Goal: Find specific page/section: Find specific page/section

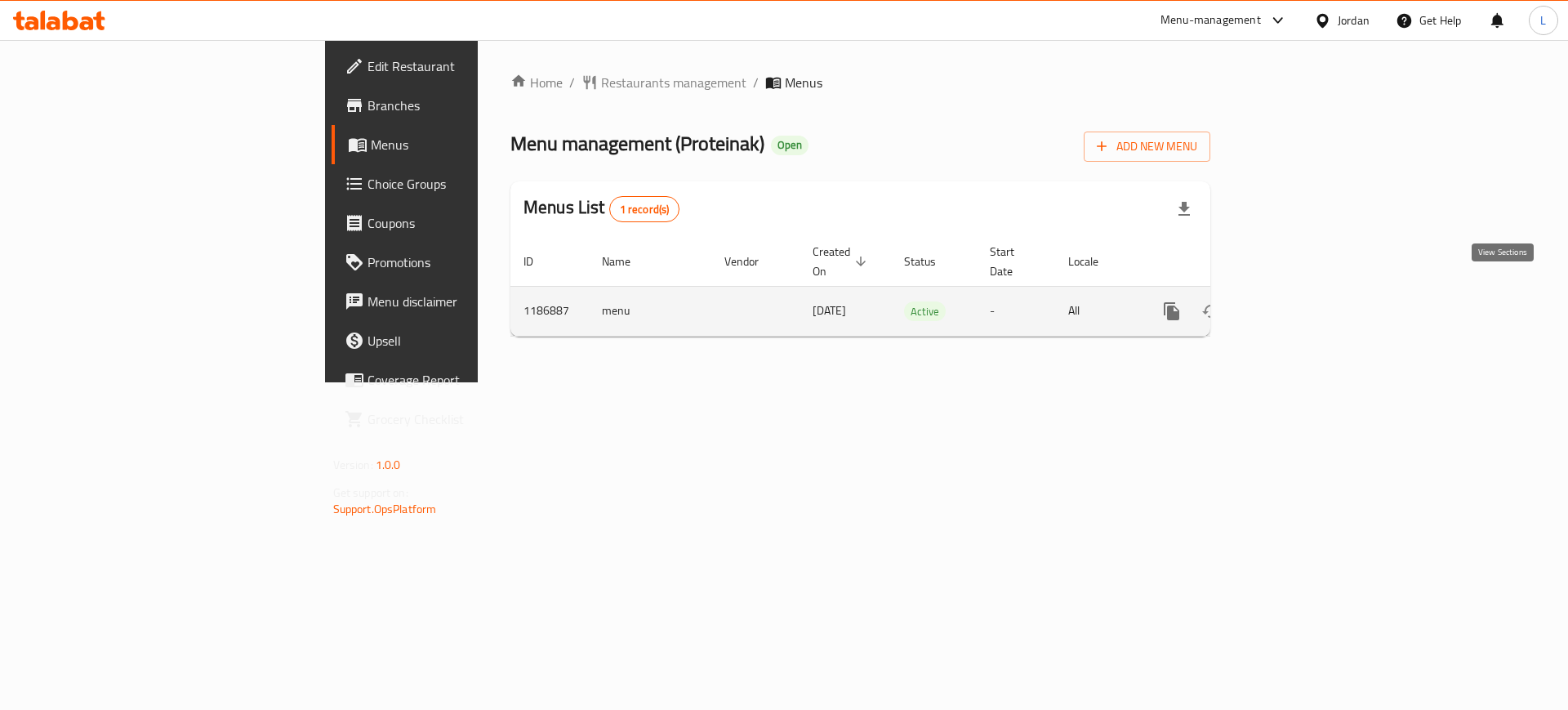
click at [1309, 300] on link "enhanced table" at bounding box center [1289, 311] width 39 height 39
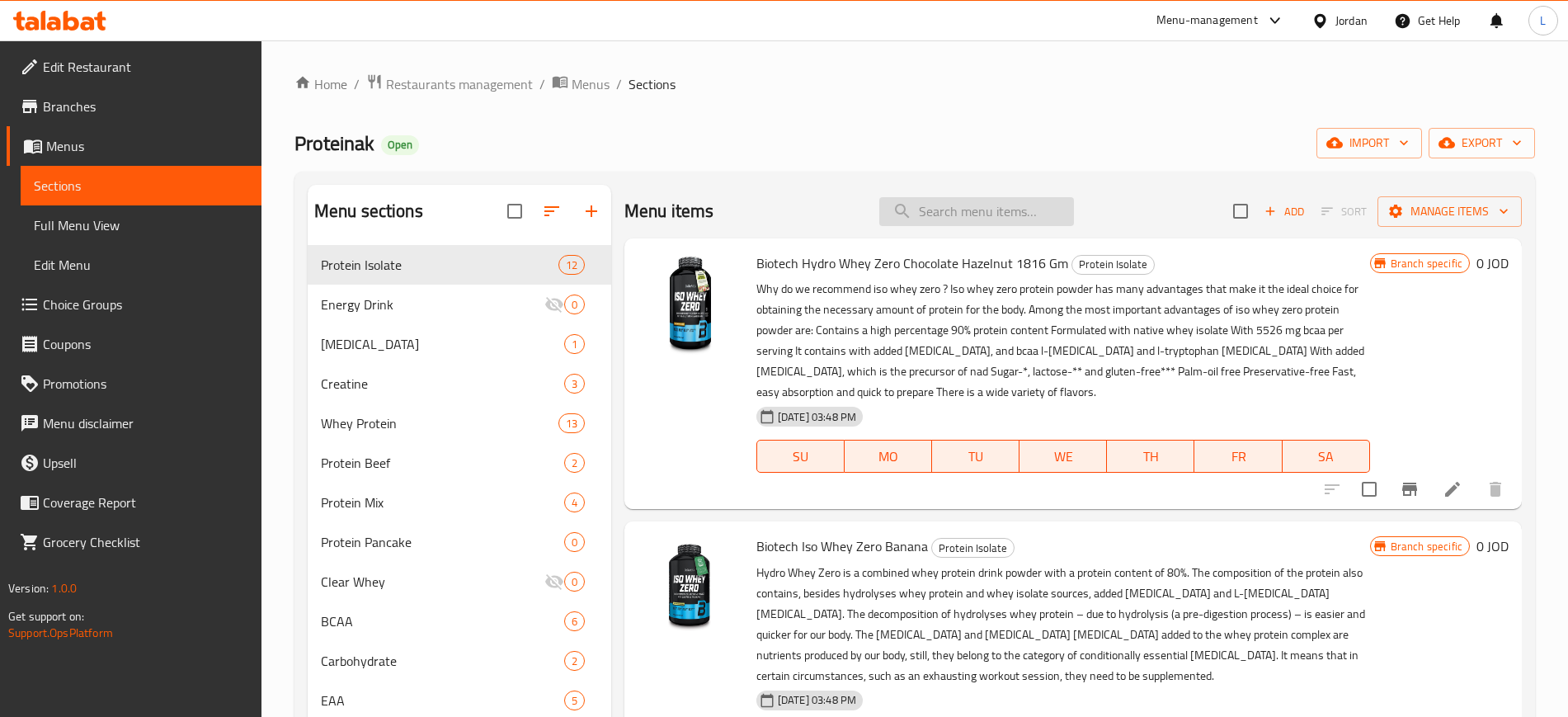
click at [961, 208] on input "search" at bounding box center [976, 211] width 194 height 29
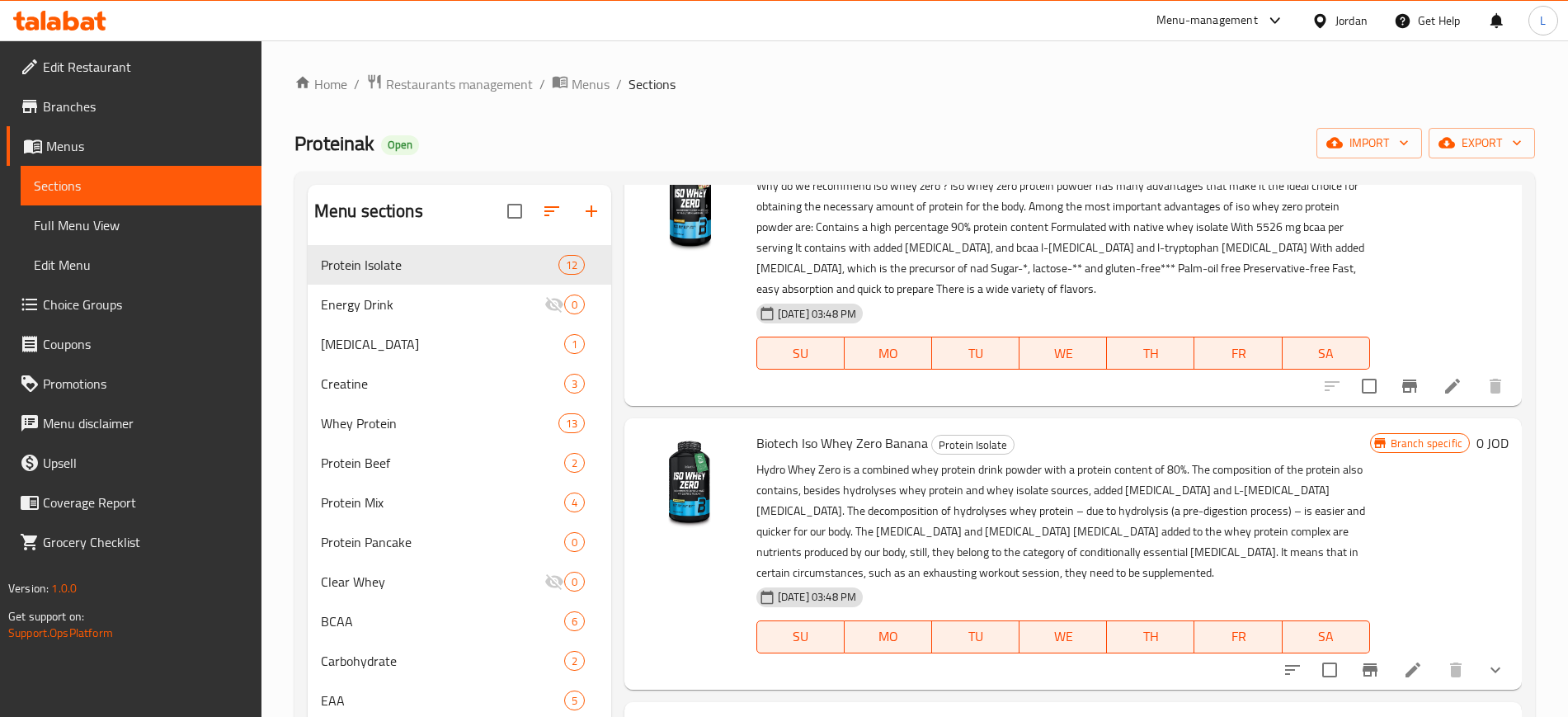
scroll to position [207, 0]
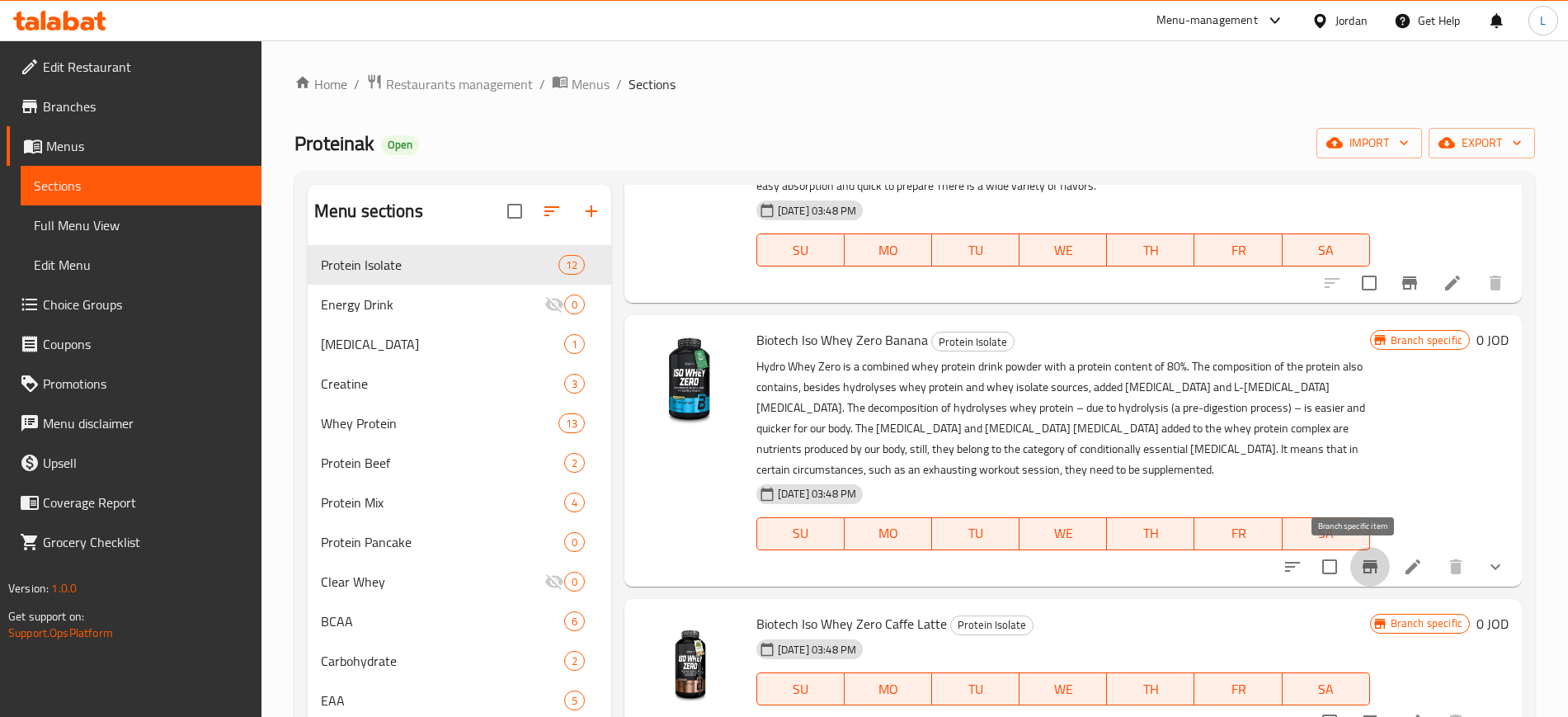
click at [1362, 563] on icon "Branch-specific-item" at bounding box center [1370, 567] width 15 height 13
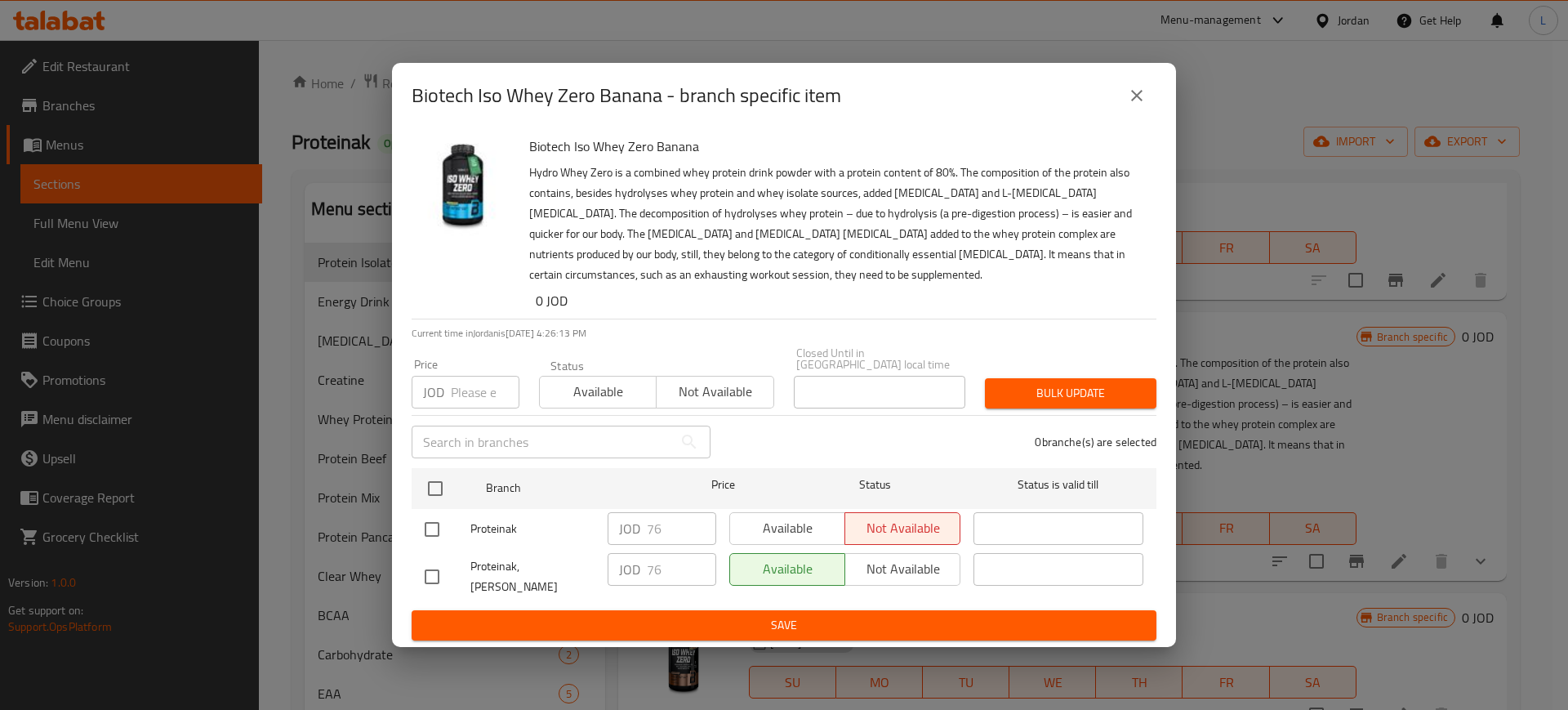
click at [1139, 102] on icon "close" at bounding box center [1136, 95] width 19 height 19
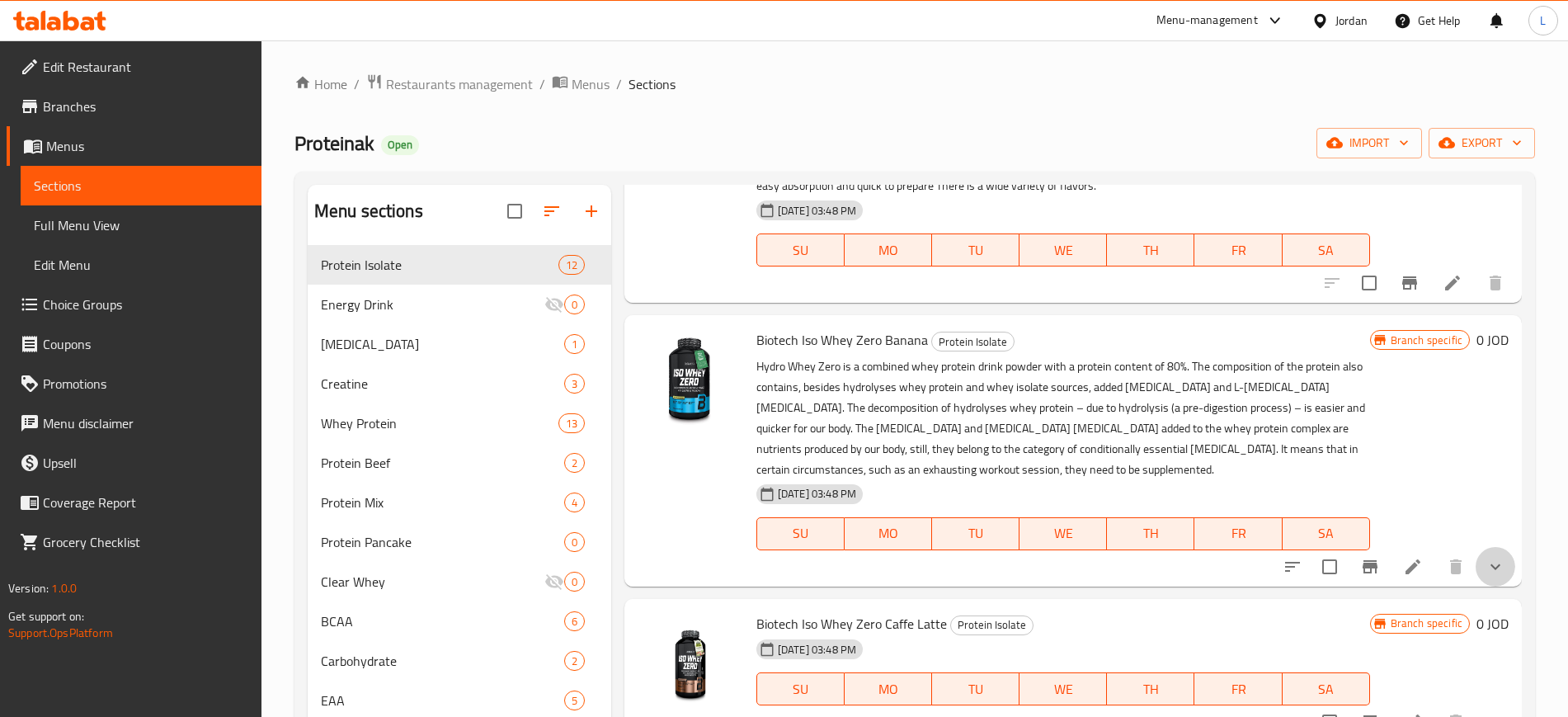
click at [1483, 554] on button "show more" at bounding box center [1495, 566] width 40 height 40
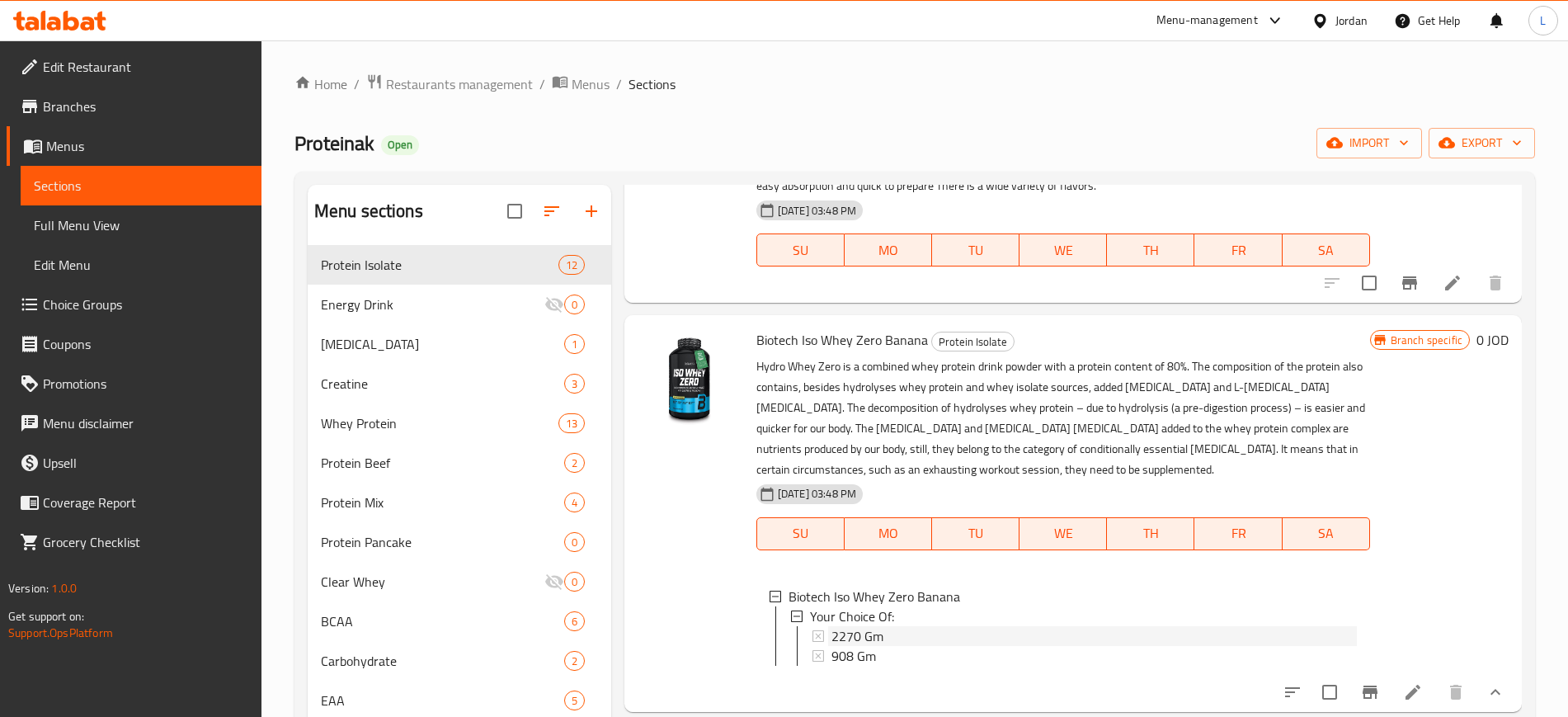
click at [851, 641] on span "2270 Gm" at bounding box center [858, 635] width 52 height 19
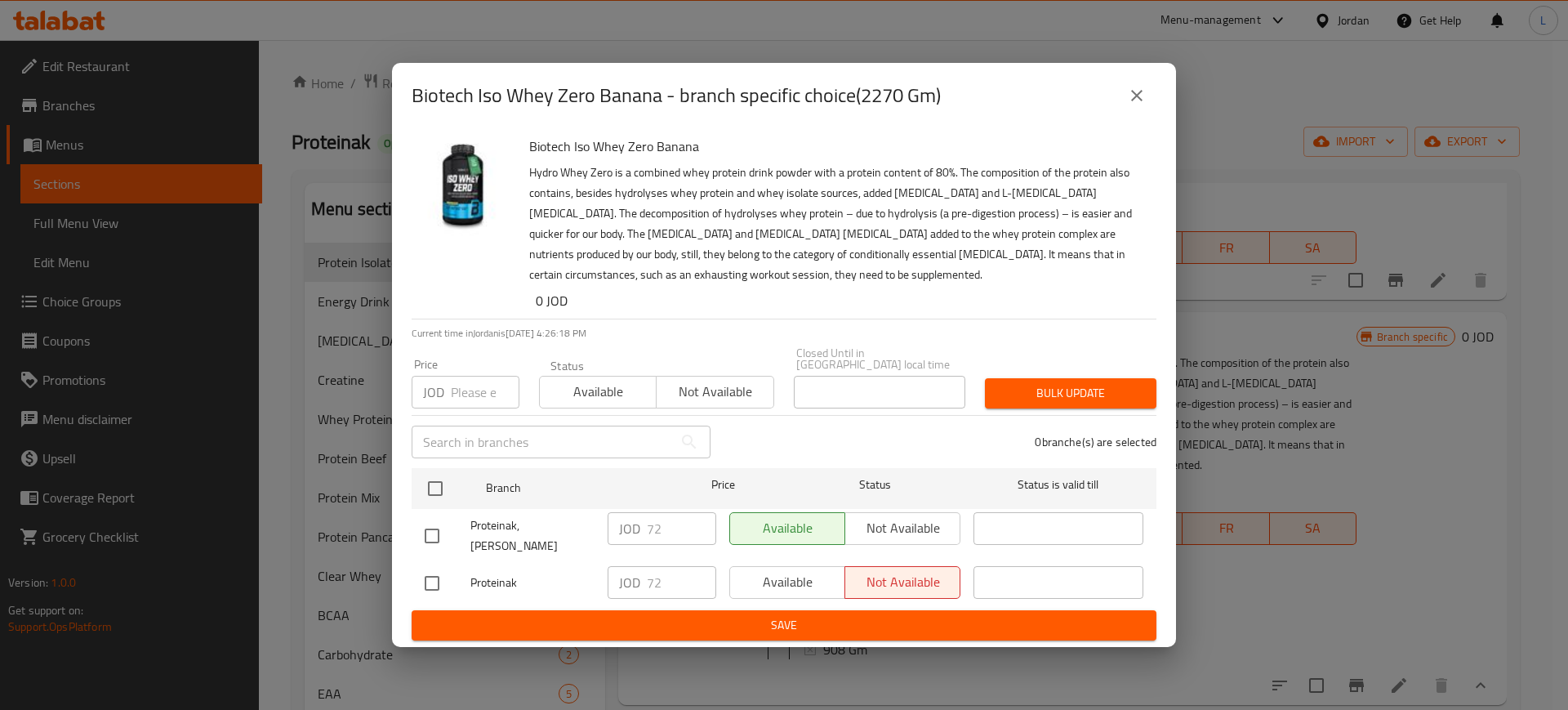
click at [1137, 105] on icon "close" at bounding box center [1136, 95] width 19 height 19
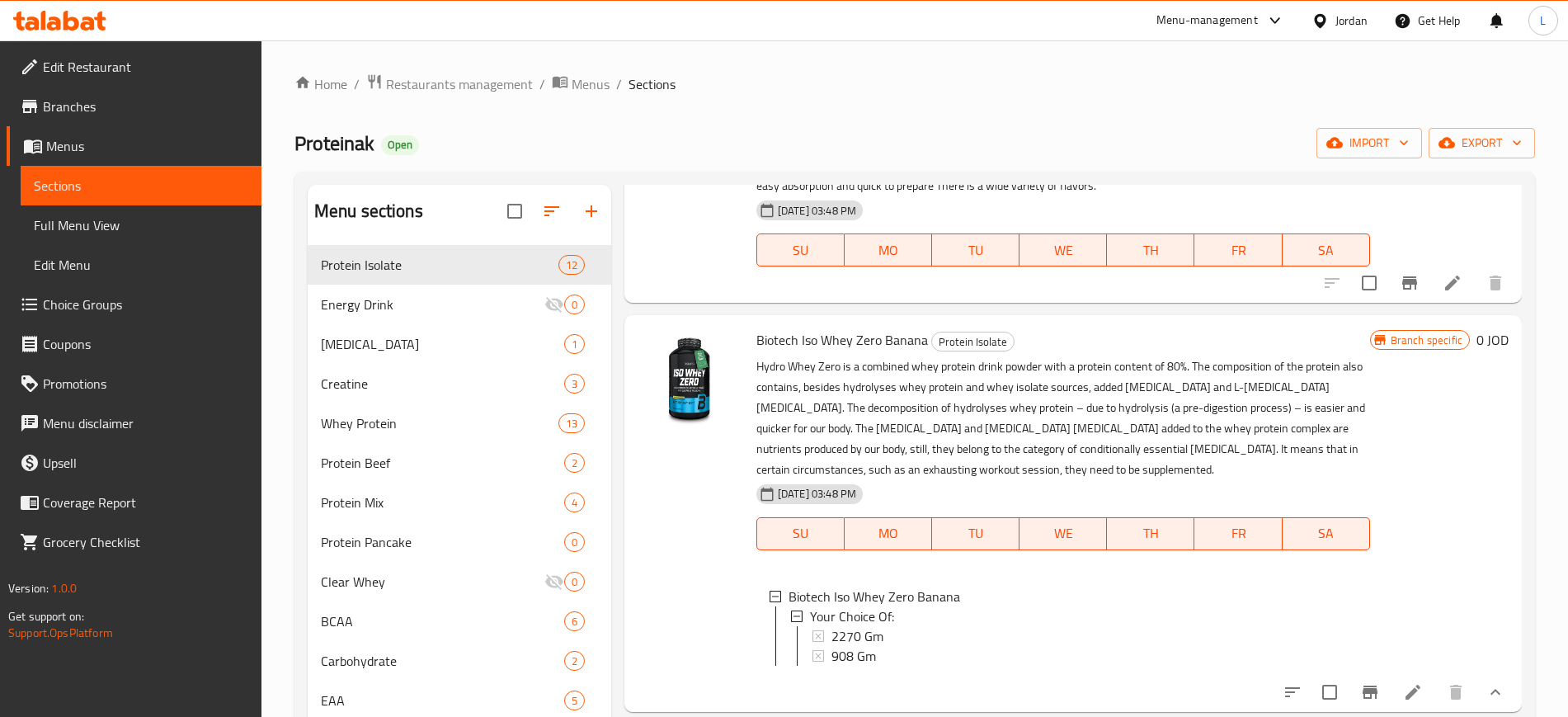
click at [457, 67] on div "Home / Restaurants management / Menus / Sections Proteinak Open import export M…" at bounding box center [914, 525] width 1307 height 970
click at [450, 82] on span "Restaurants management" at bounding box center [459, 83] width 147 height 19
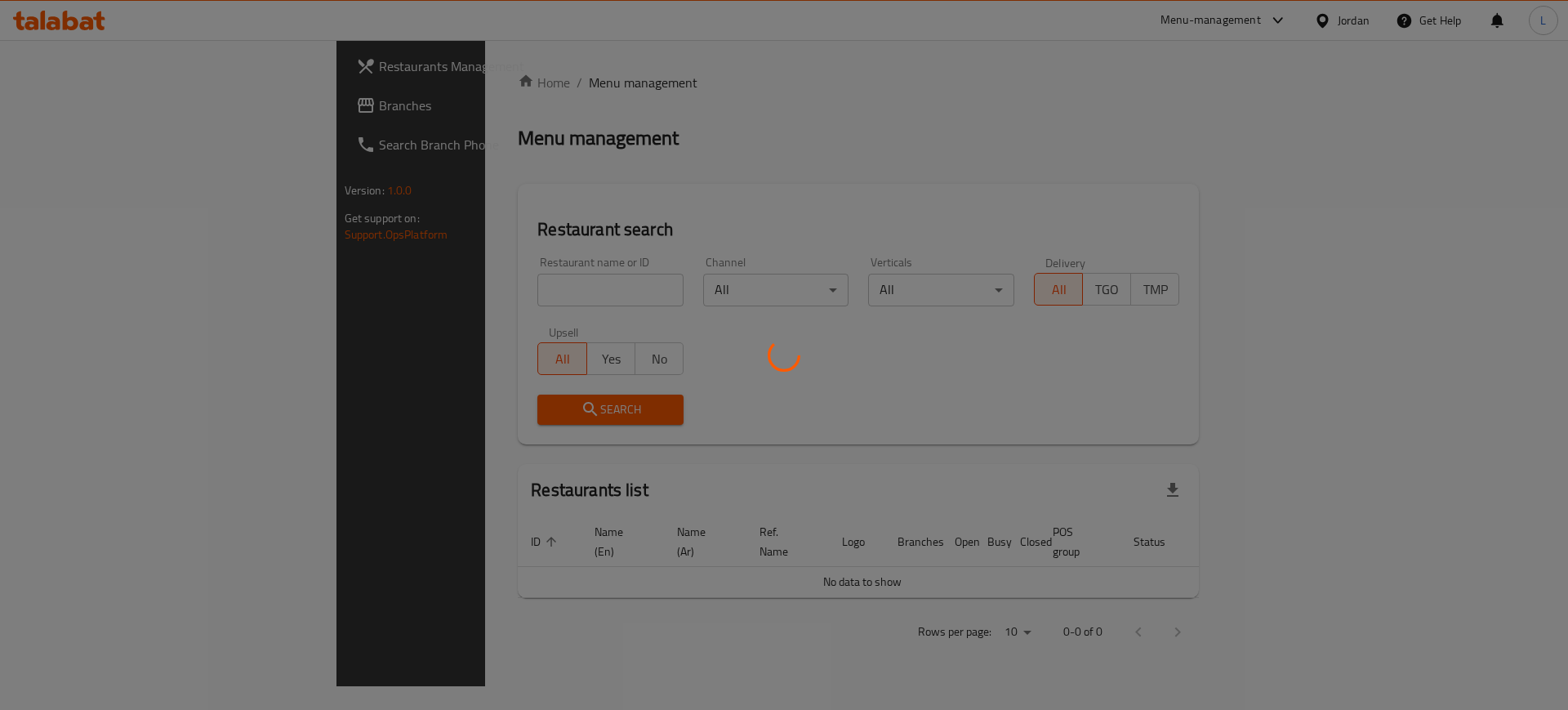
click at [387, 286] on div at bounding box center [784, 355] width 1568 height 710
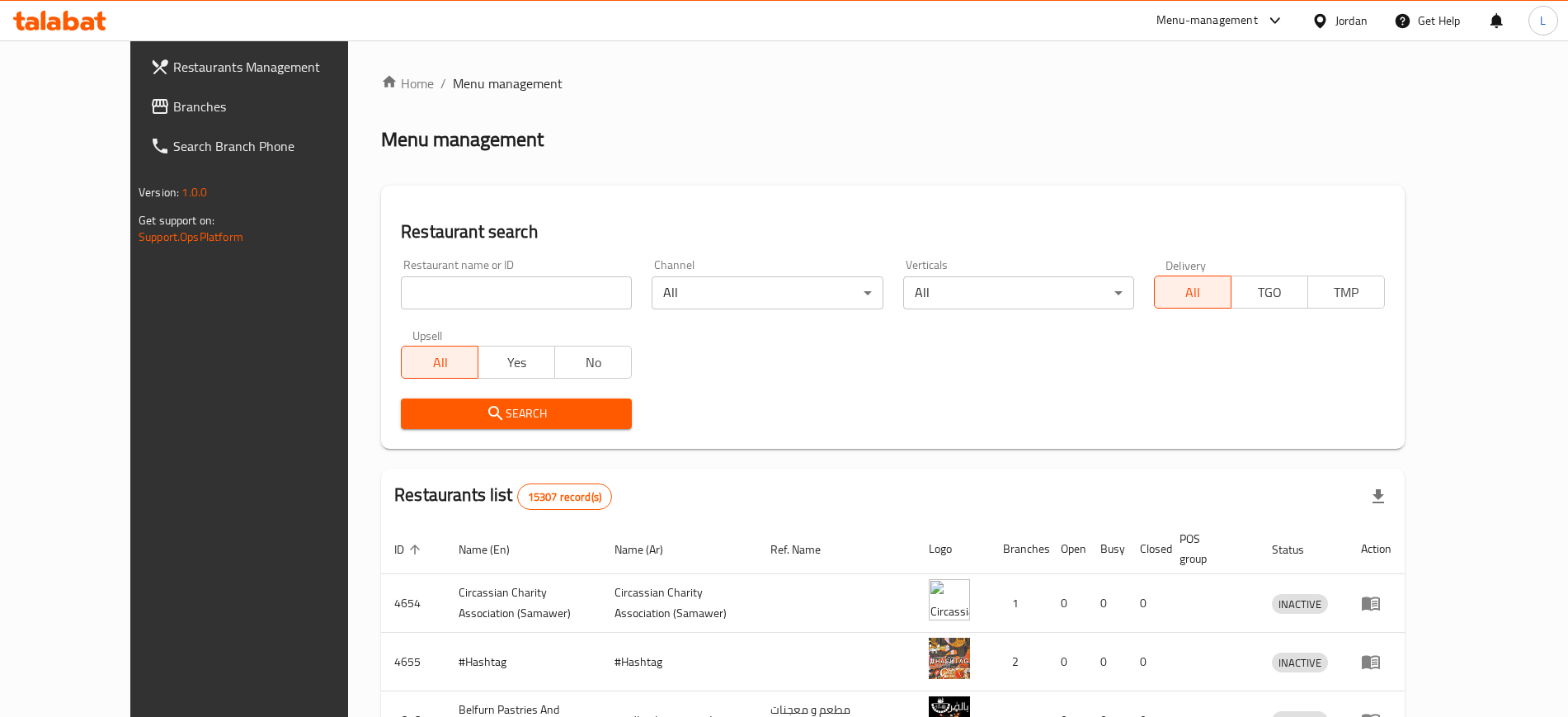
click at [426, 297] on input "search" at bounding box center [516, 293] width 231 height 33
click button "Search" at bounding box center [516, 413] width 231 height 31
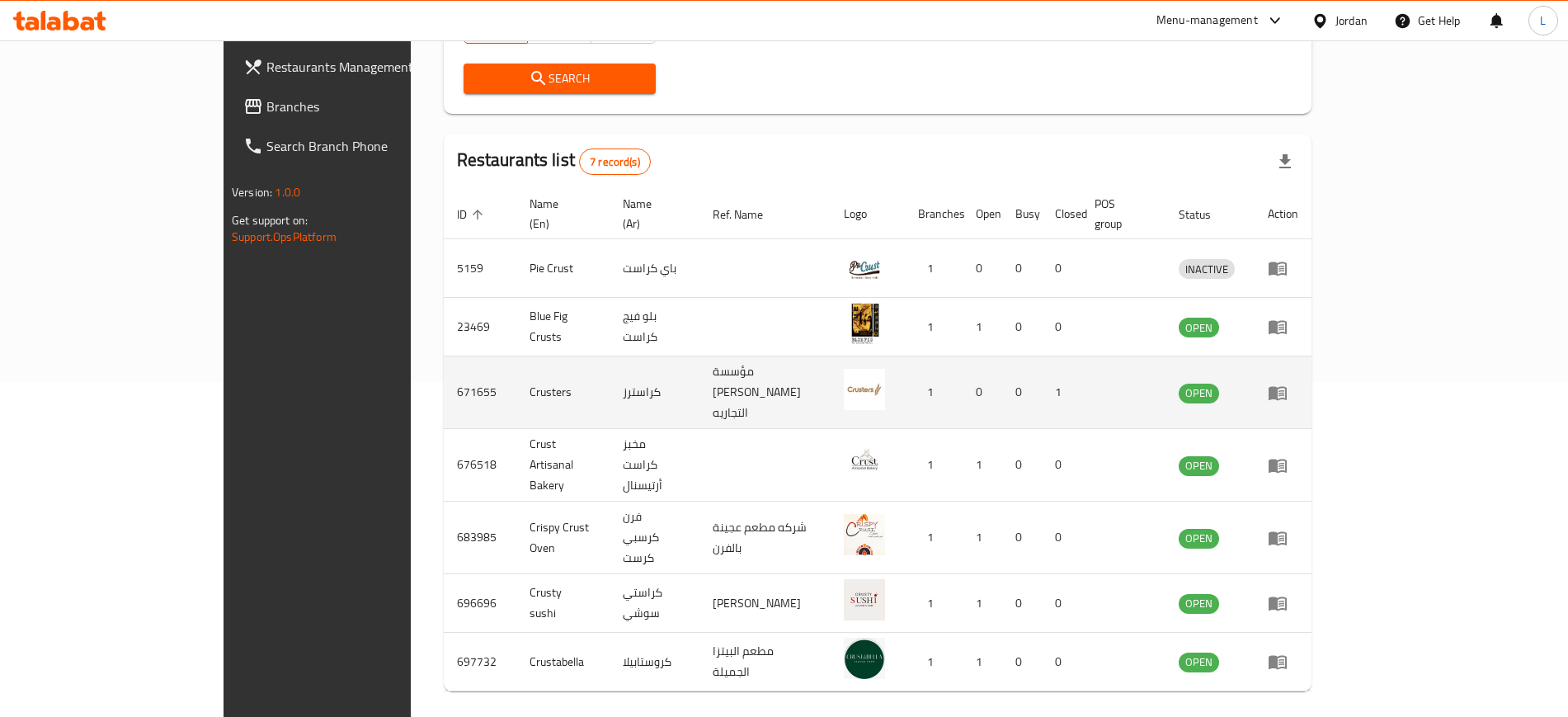
scroll to position [338, 0]
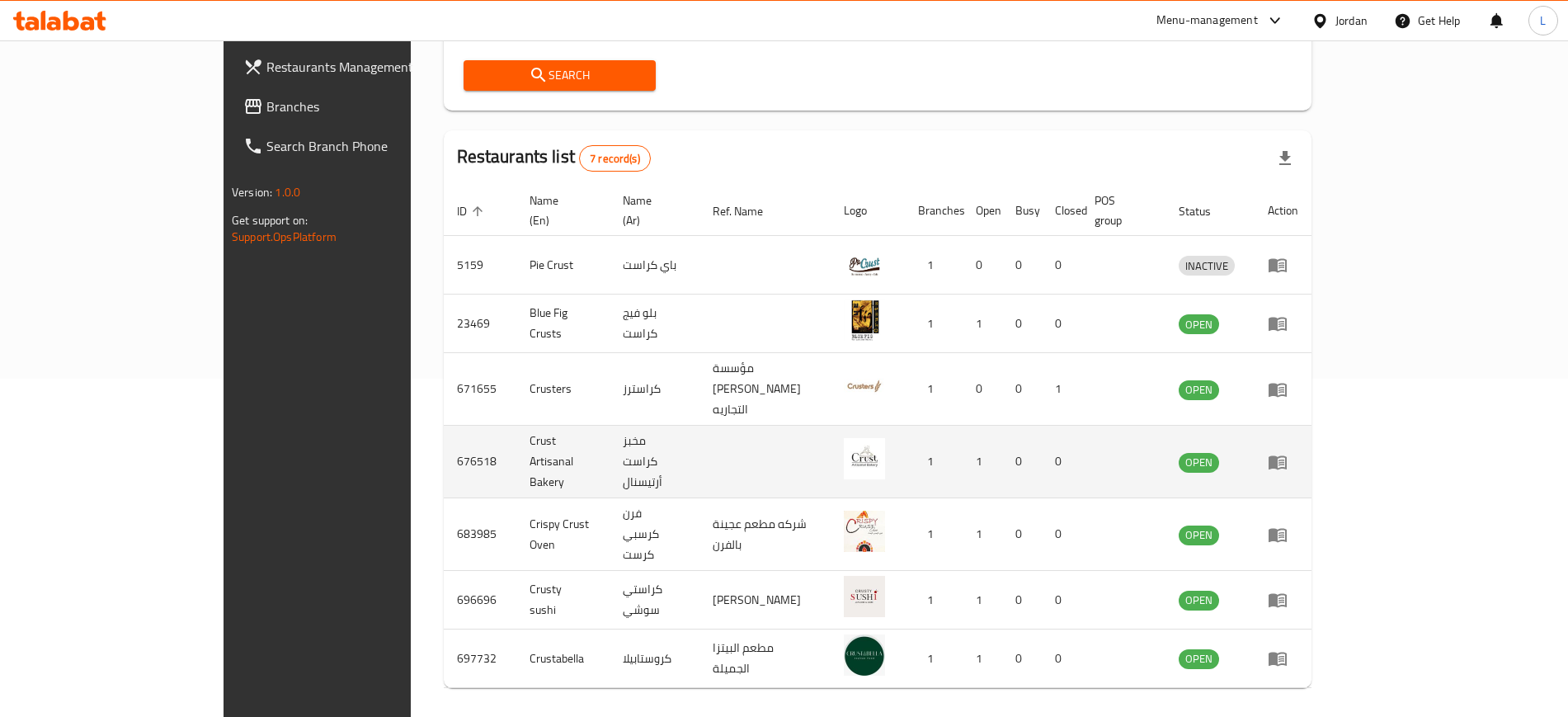
click at [444, 426] on td "676518" at bounding box center [480, 462] width 72 height 72
copy td "676518"
click at [516, 426] on td "Crust Artisanal Bakery" at bounding box center [563, 462] width 94 height 72
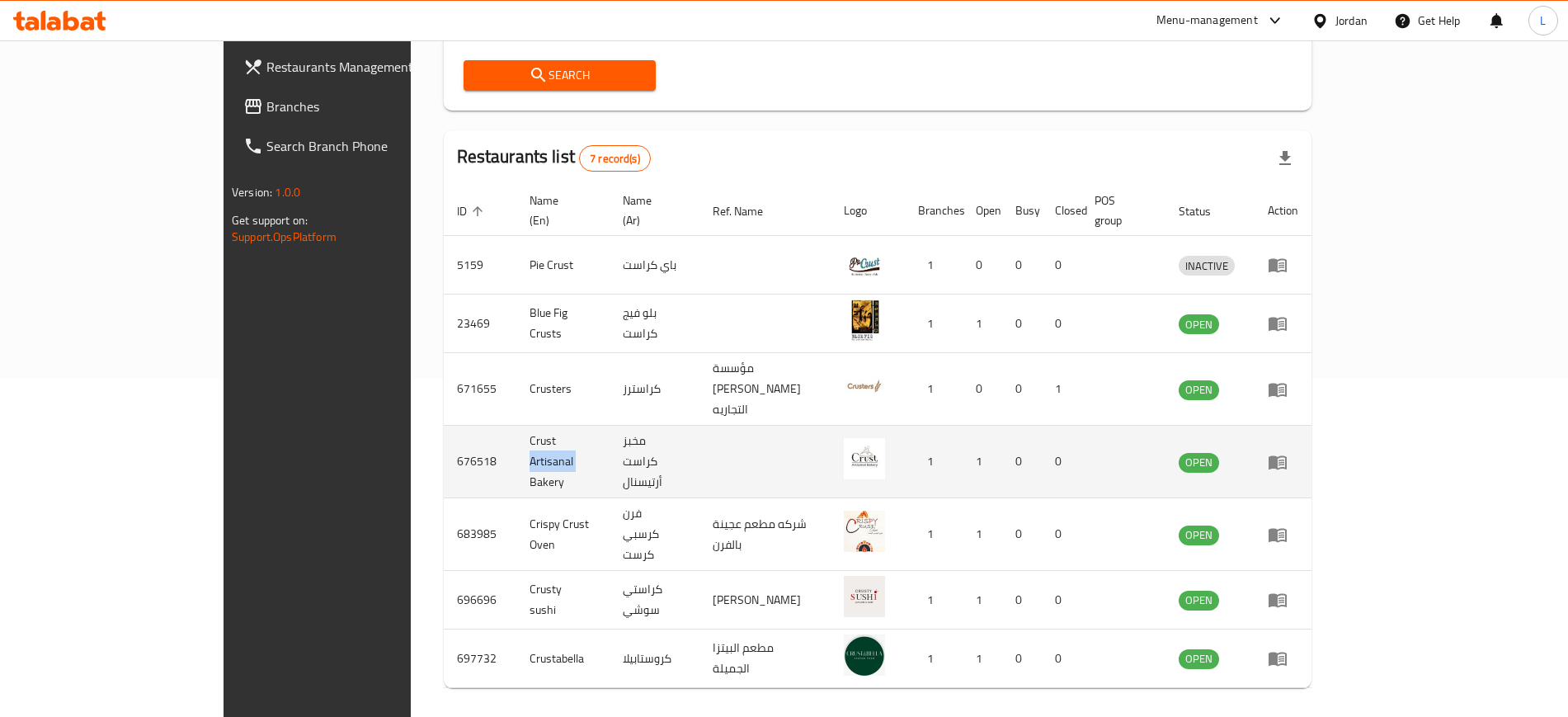
click at [516, 426] on td "Crust Artisanal Bakery" at bounding box center [563, 462] width 94 height 72
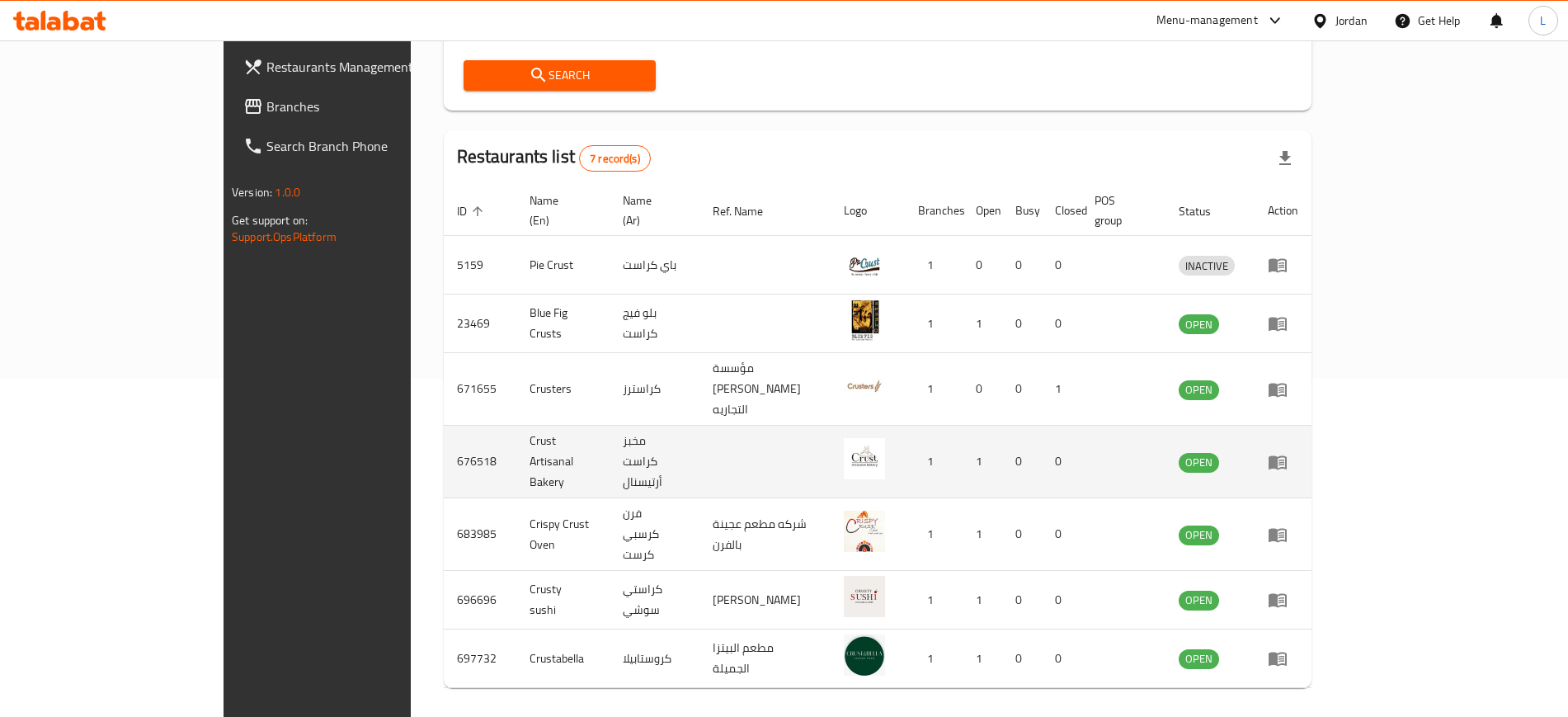
click at [444, 426] on td "676518" at bounding box center [480, 462] width 72 height 72
copy td "676518"
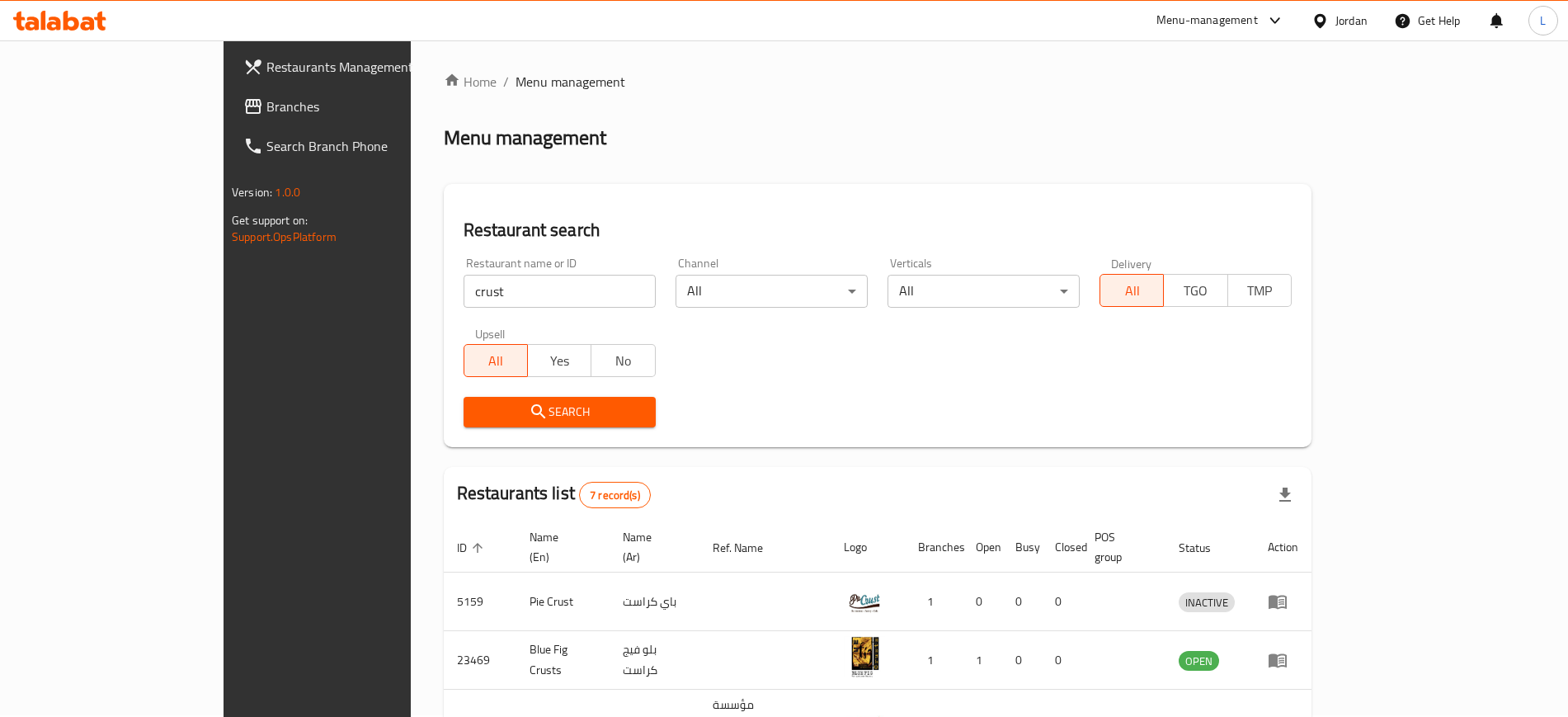
scroll to position [0, 0]
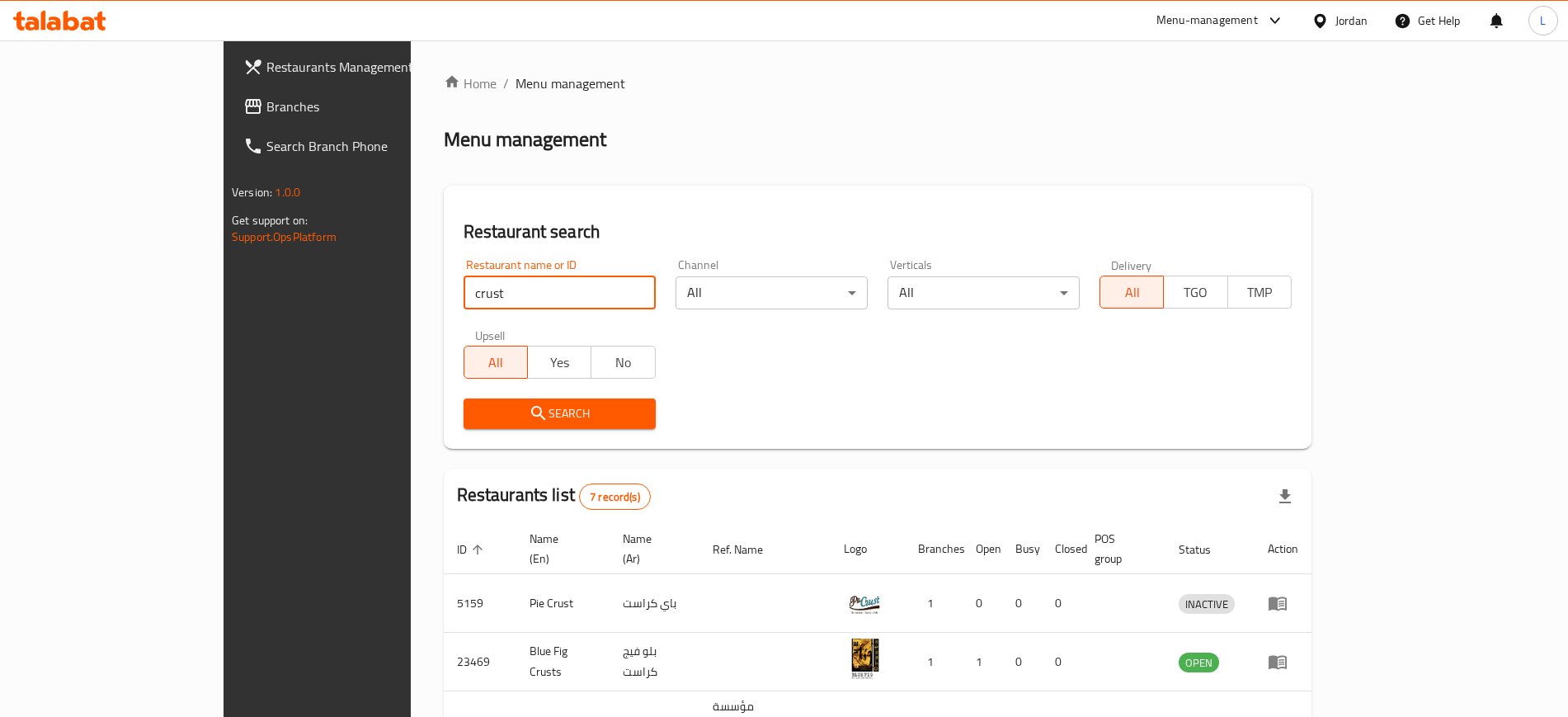
click at [463, 296] on input "crust" at bounding box center [559, 293] width 193 height 33
type input "k"
click button "Search" at bounding box center [559, 413] width 193 height 31
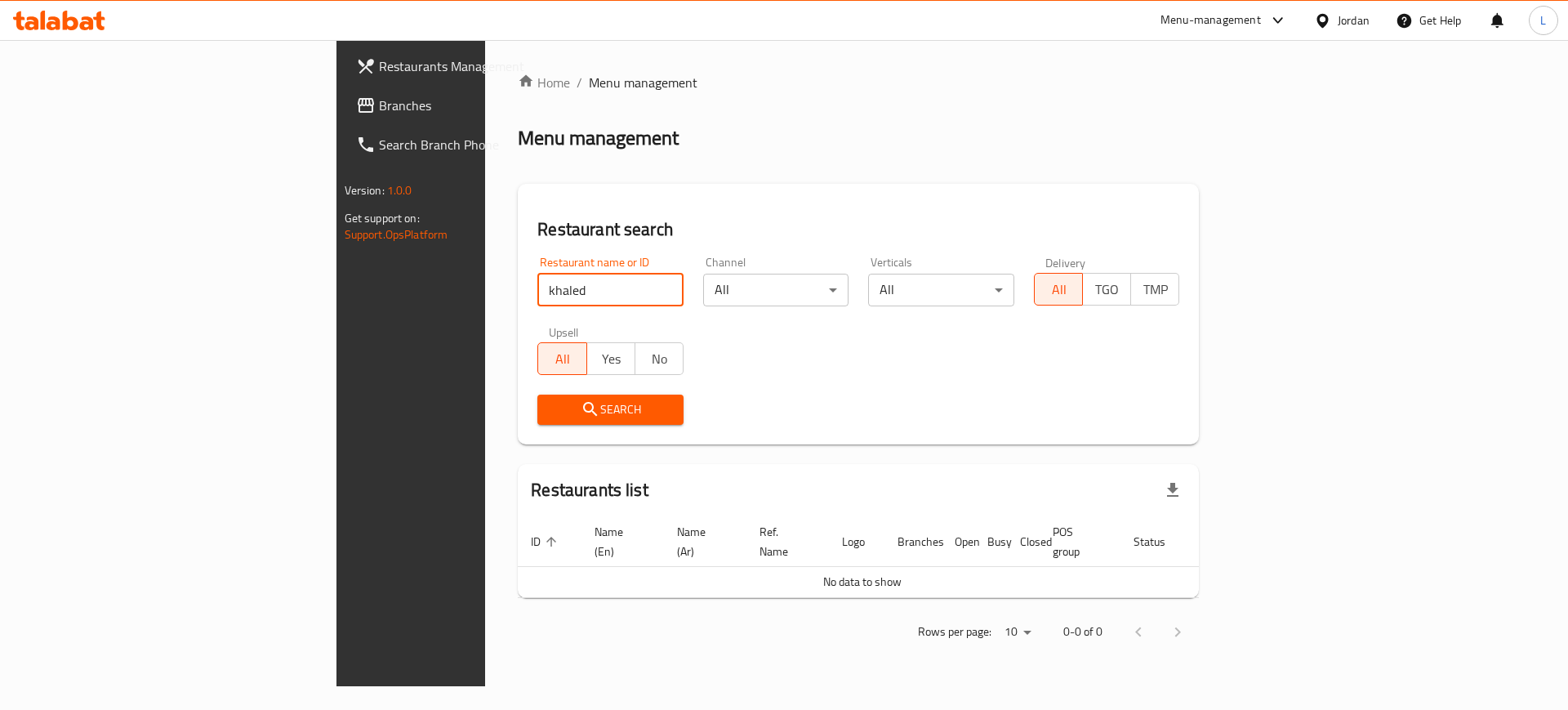
click button "Search" at bounding box center [610, 409] width 146 height 30
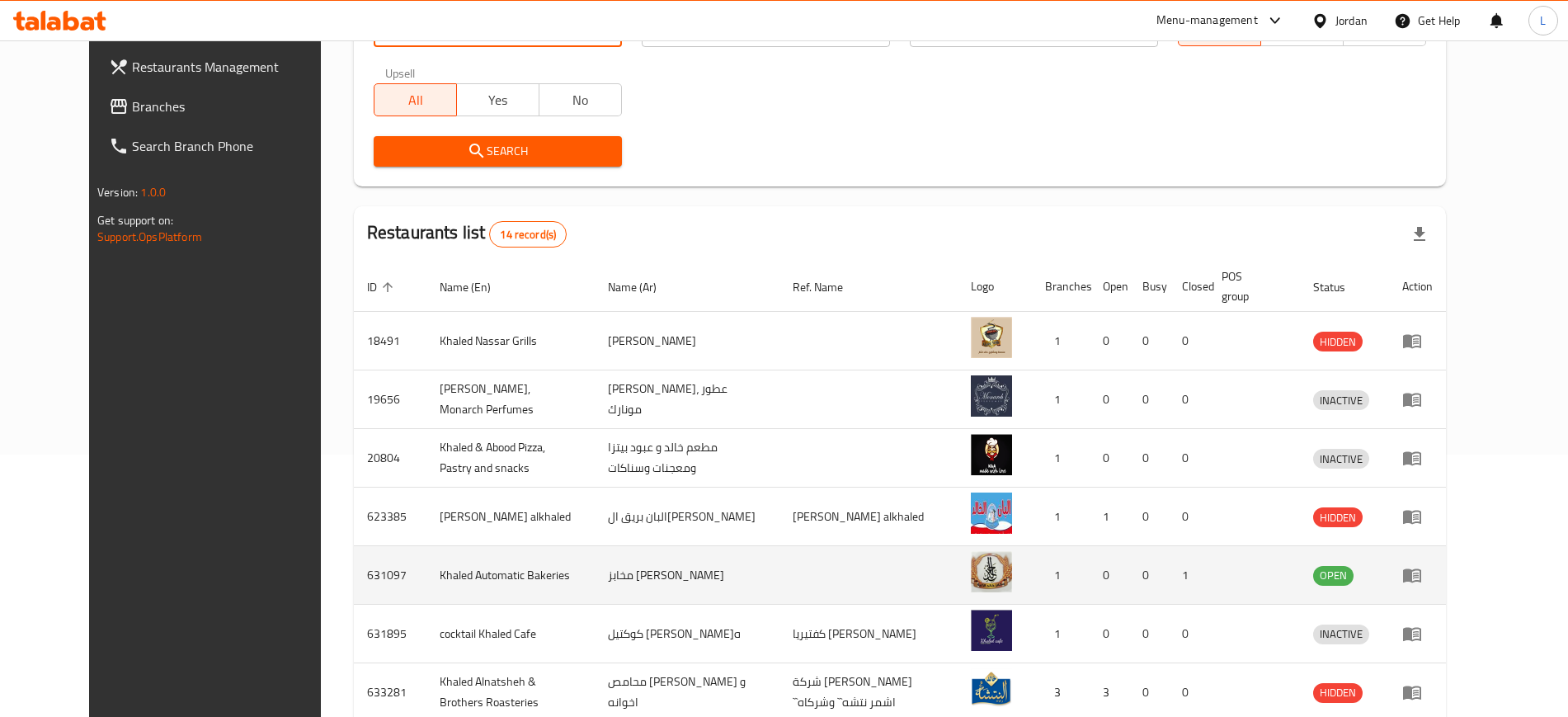
scroll to position [309, 0]
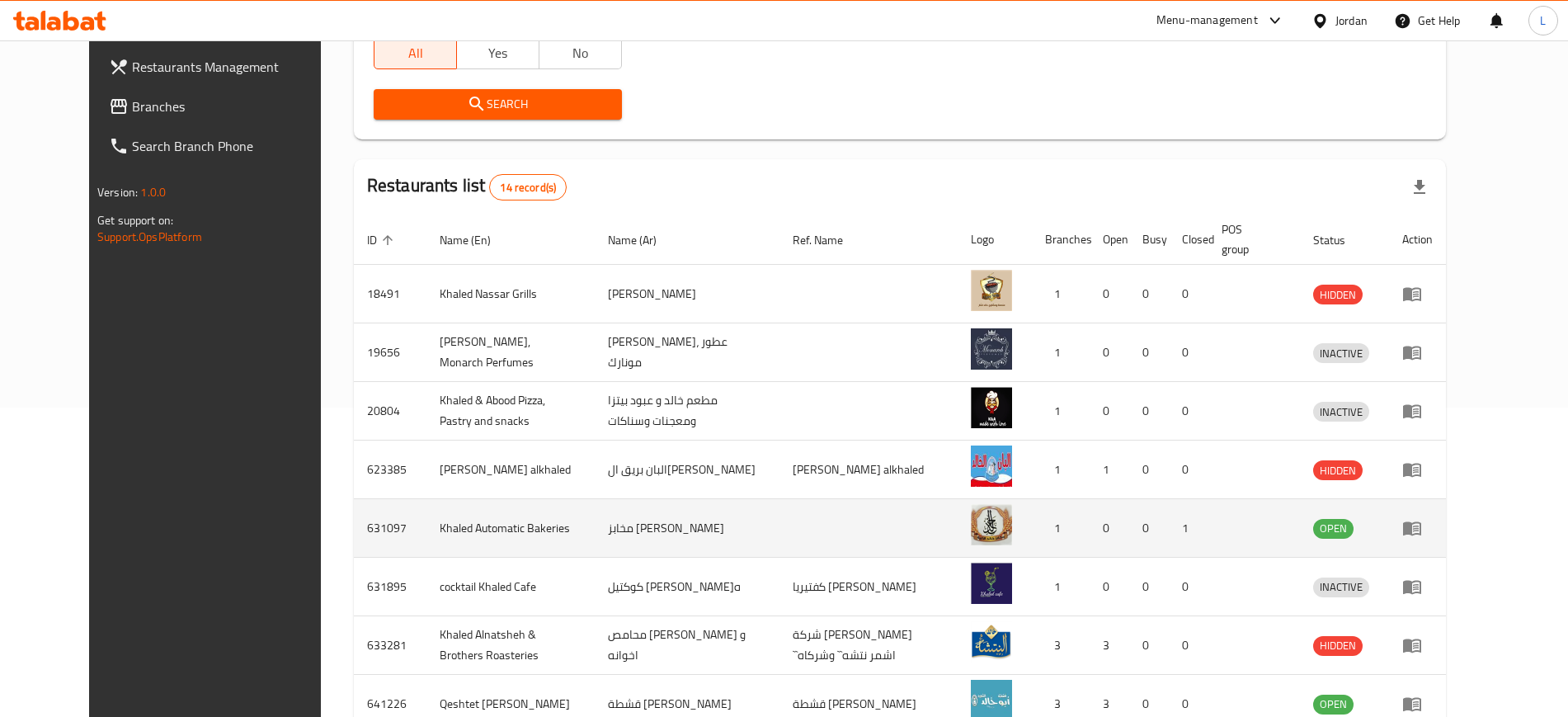
click at [354, 526] on td "631097" at bounding box center [390, 528] width 72 height 58
copy td "631097"
click at [458, 524] on td "Khaled Automatic Bakeries" at bounding box center [510, 528] width 169 height 58
click at [458, 523] on td "Khaled Automatic Bakeries" at bounding box center [510, 528] width 169 height 58
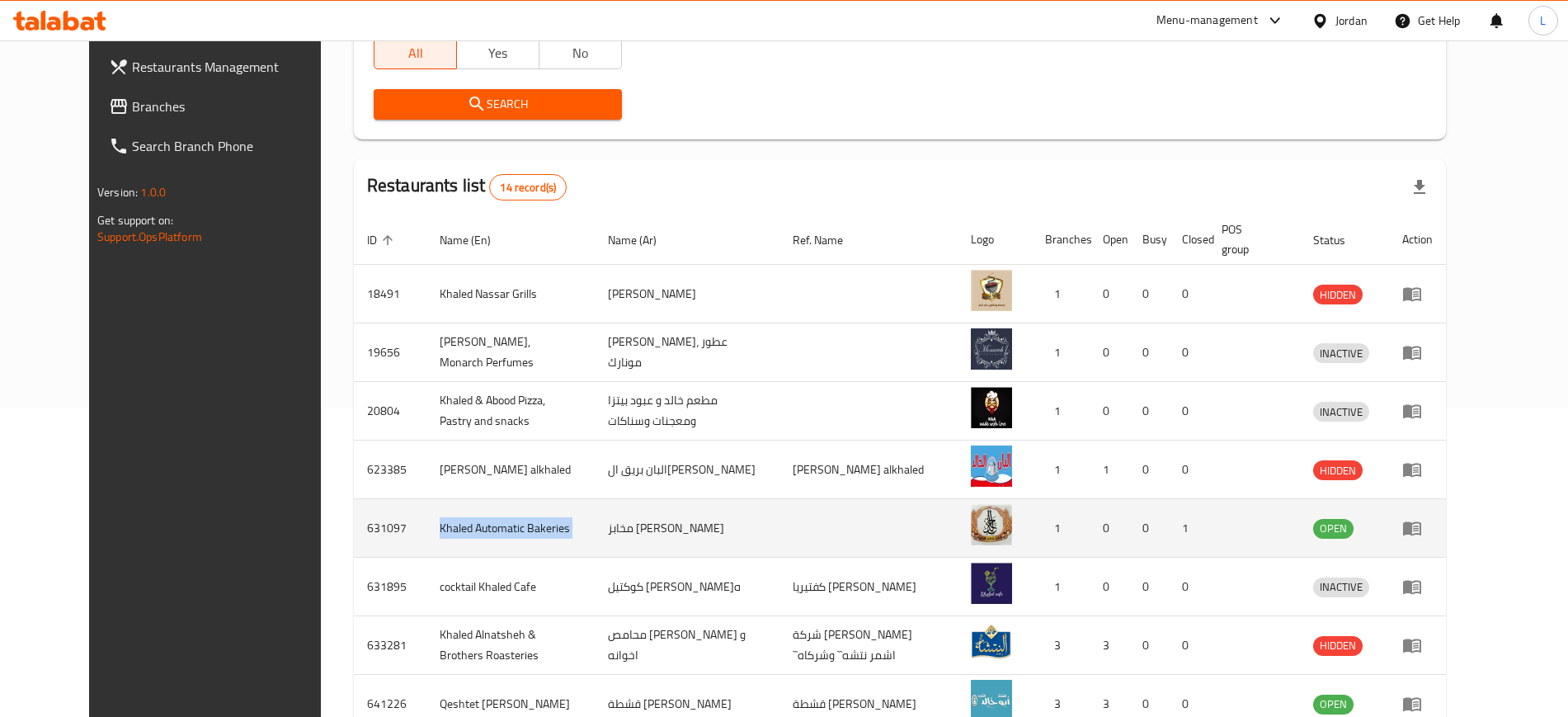
click at [458, 523] on td "Khaled Automatic Bakeries" at bounding box center [510, 528] width 169 height 58
copy td "Khaled Automatic Bakeries"
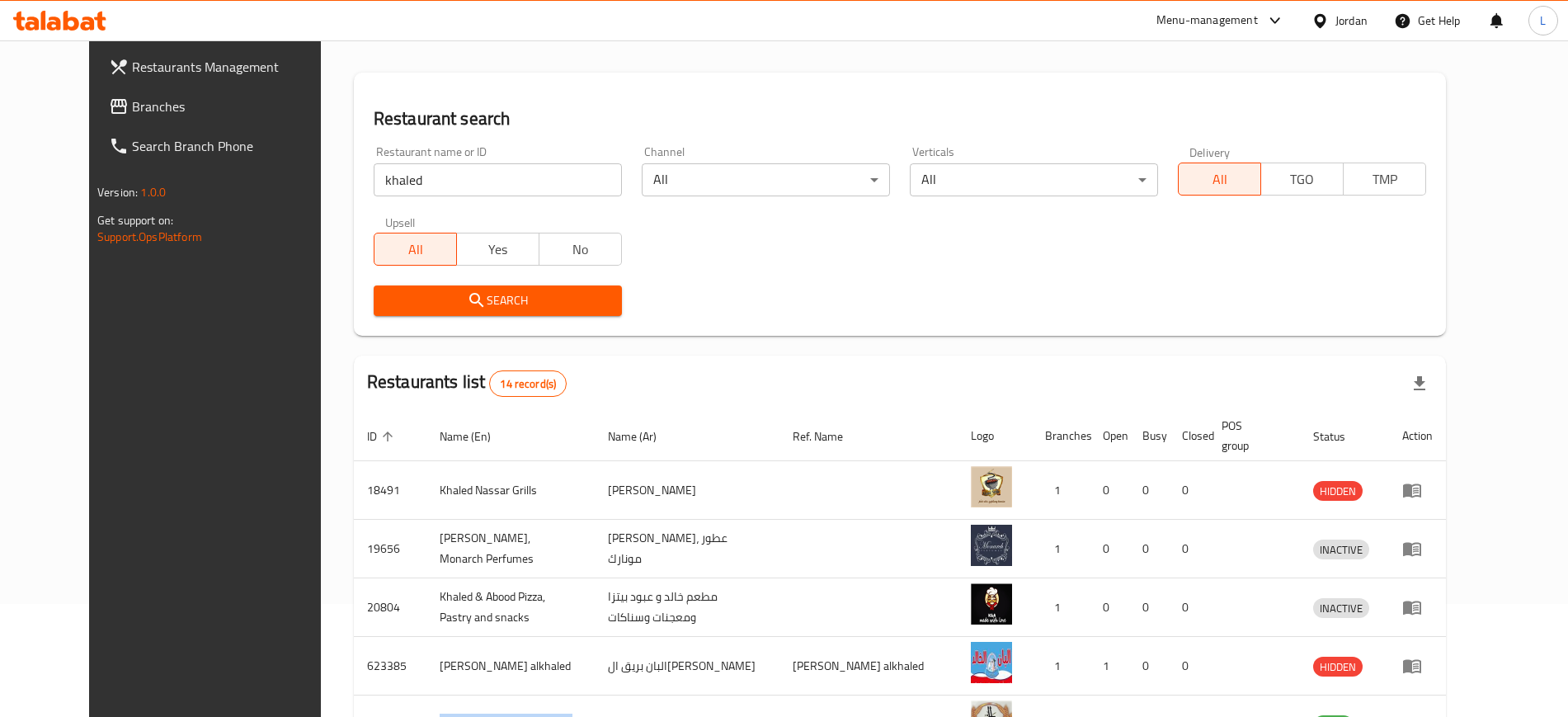
scroll to position [0, 0]
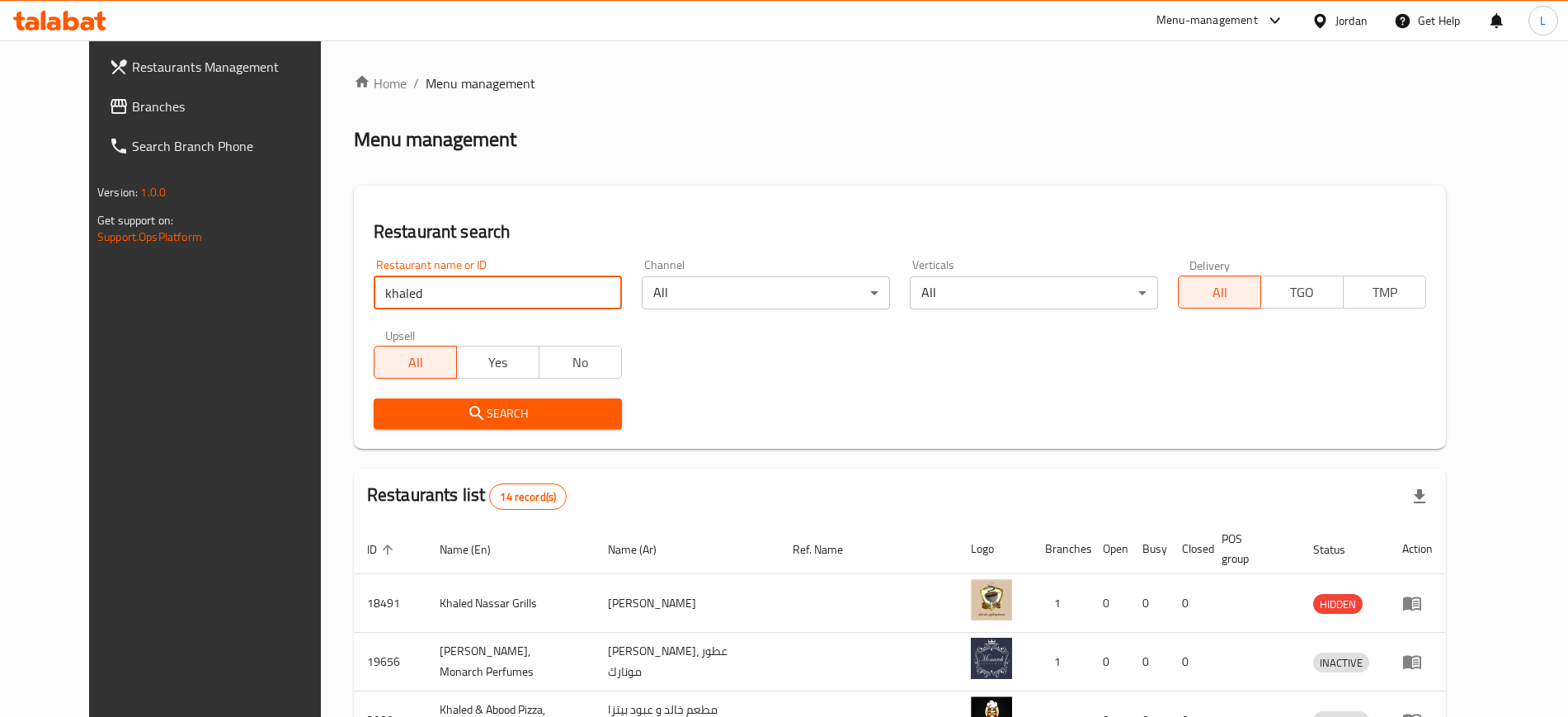
drag, startPoint x: 394, startPoint y: 298, endPoint x: 209, endPoint y: 253, distance: 190.4
click at [220, 285] on div "Restaurants Management Branches Search Branch Phone Version: 1.0.0 Get support …" at bounding box center [784, 632] width 1390 height 1182
type input "victorian"
click button "Search" at bounding box center [497, 413] width 248 height 31
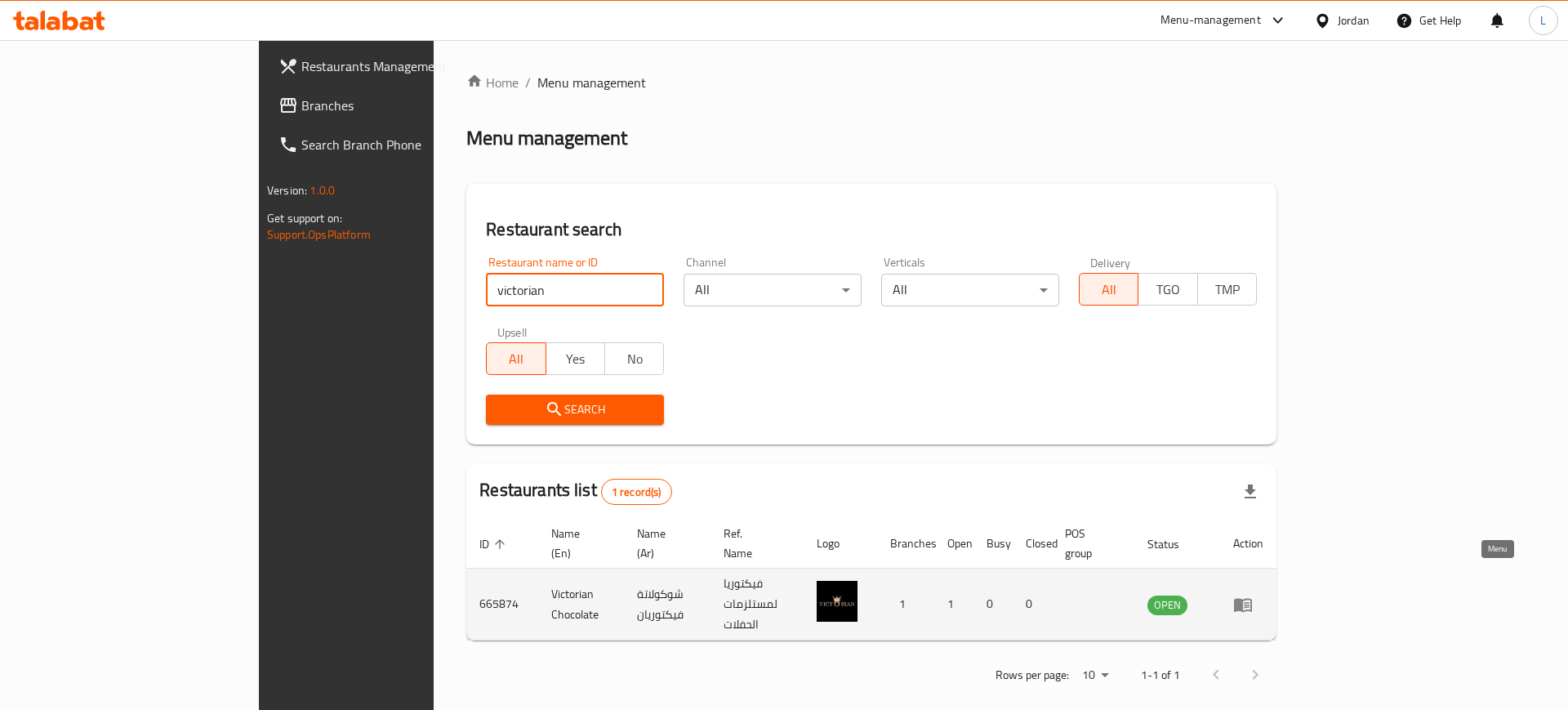
click at [1252, 598] on icon "enhanced table" at bounding box center [1243, 605] width 18 height 14
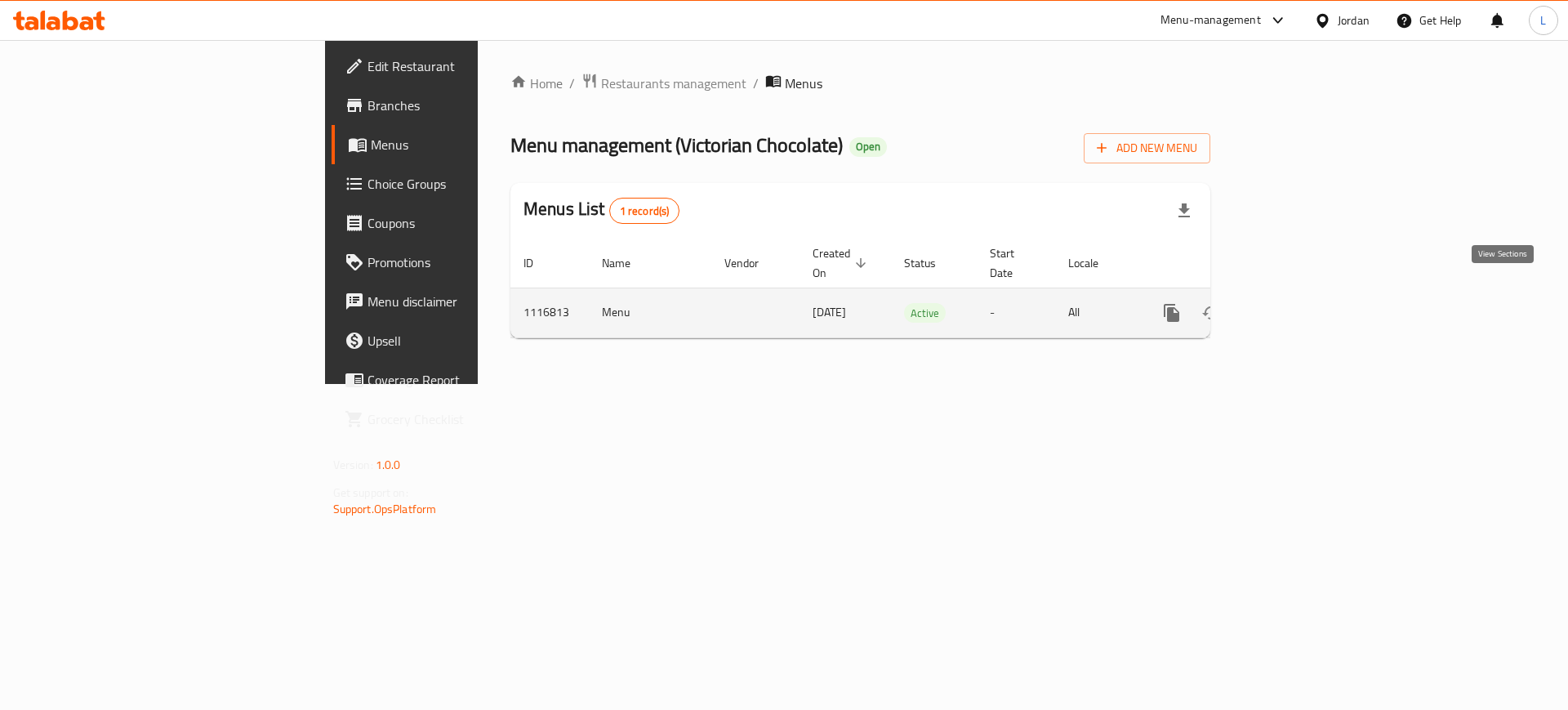
click at [1309, 296] on link "enhanced table" at bounding box center [1289, 313] width 39 height 39
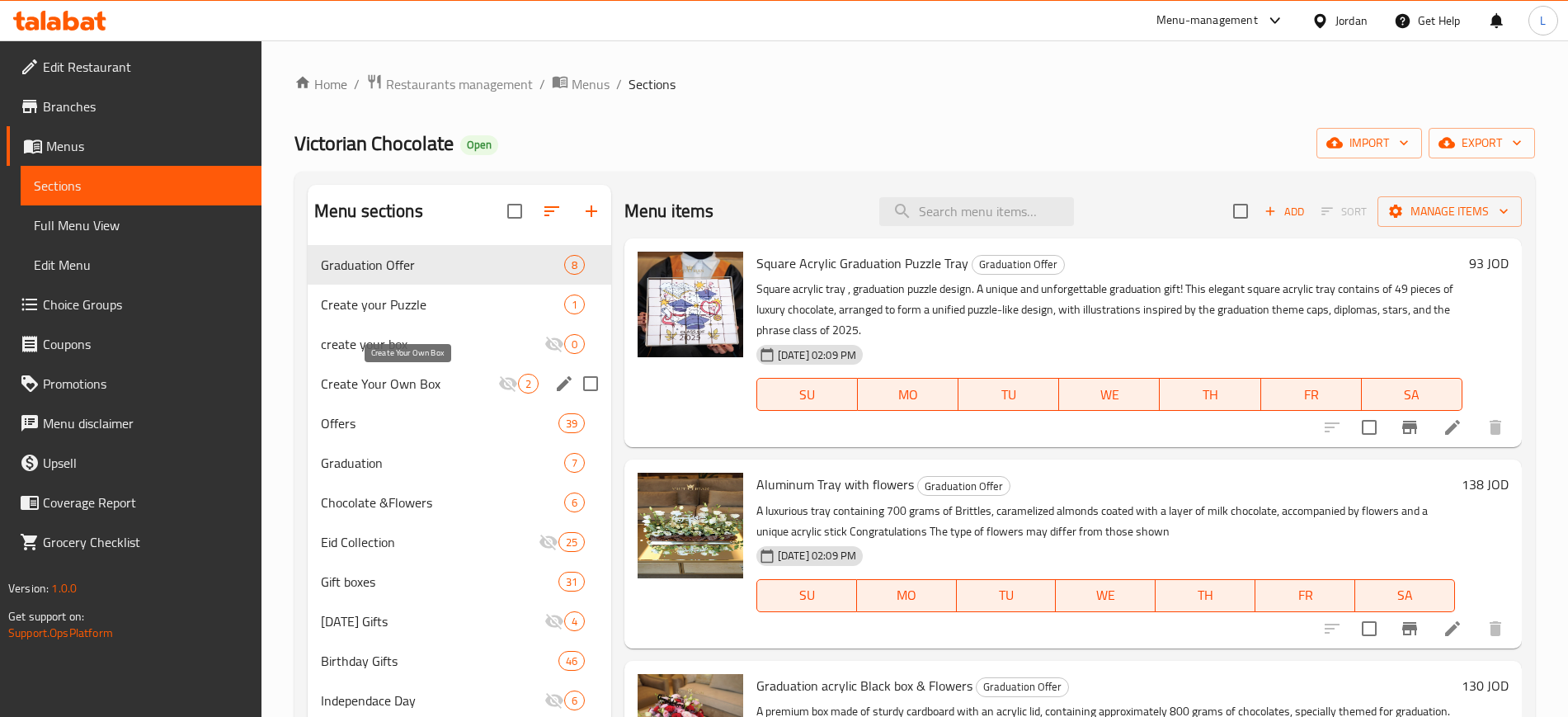
click at [451, 381] on span "Create Your Own Box" at bounding box center [408, 383] width 177 height 19
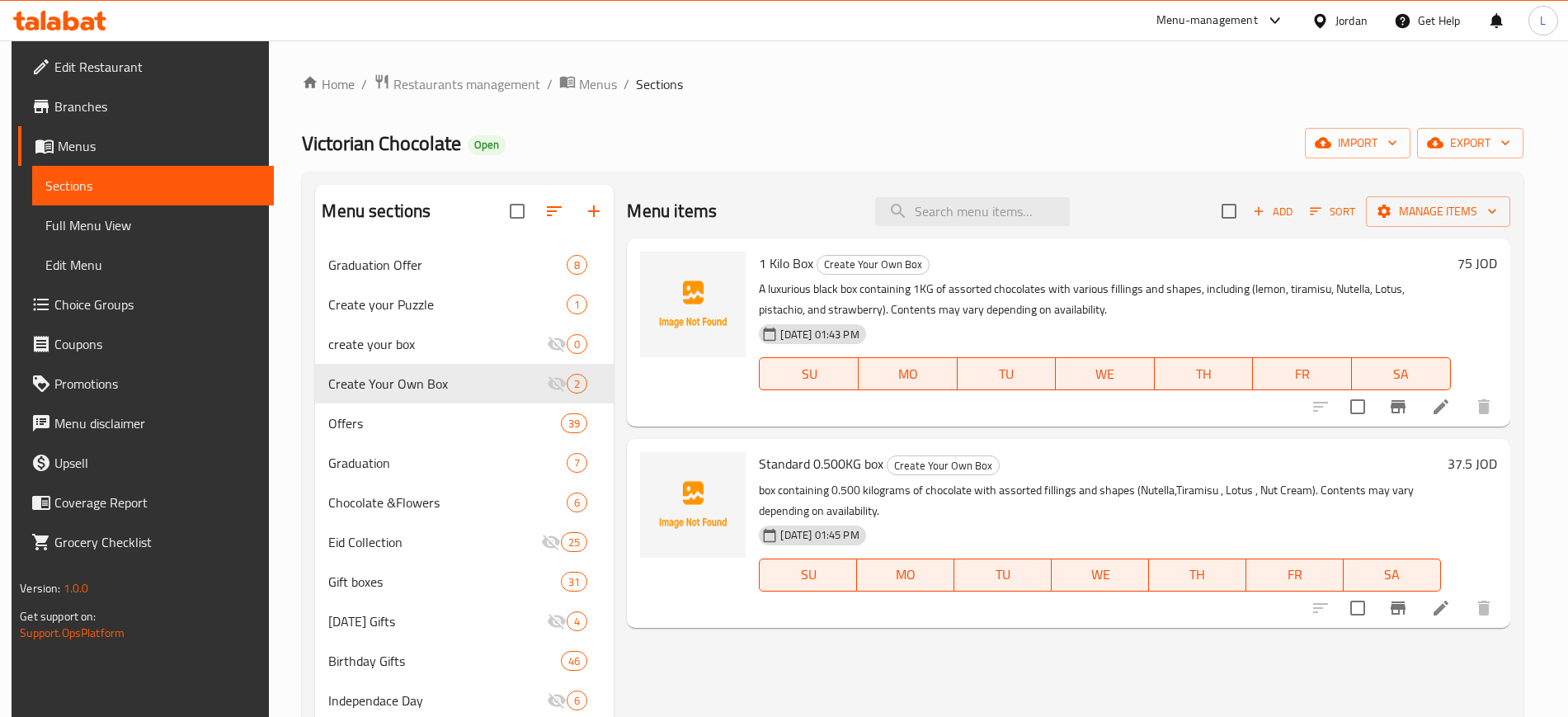
click at [787, 266] on span "1 Kilo Box" at bounding box center [785, 263] width 55 height 25
copy h6 "1 Kilo Box"
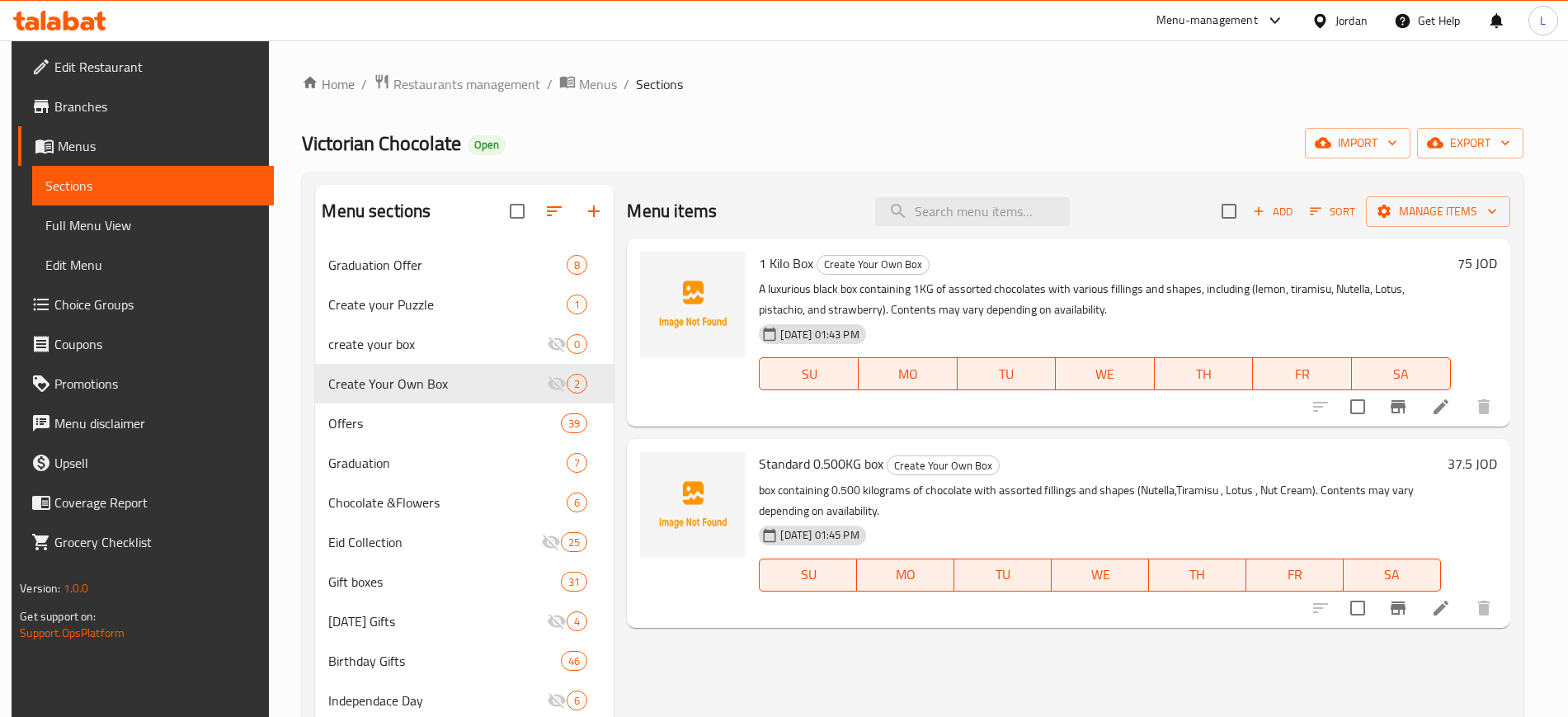
click at [813, 459] on span "Standard 0.500KG box" at bounding box center [821, 463] width 124 height 25
copy h6 "Standard 0.500KG box"
click at [851, 511] on p "box containing 0.500 kilograms of chocolate with assorted fillings and shapes (…" at bounding box center [1099, 500] width 682 height 42
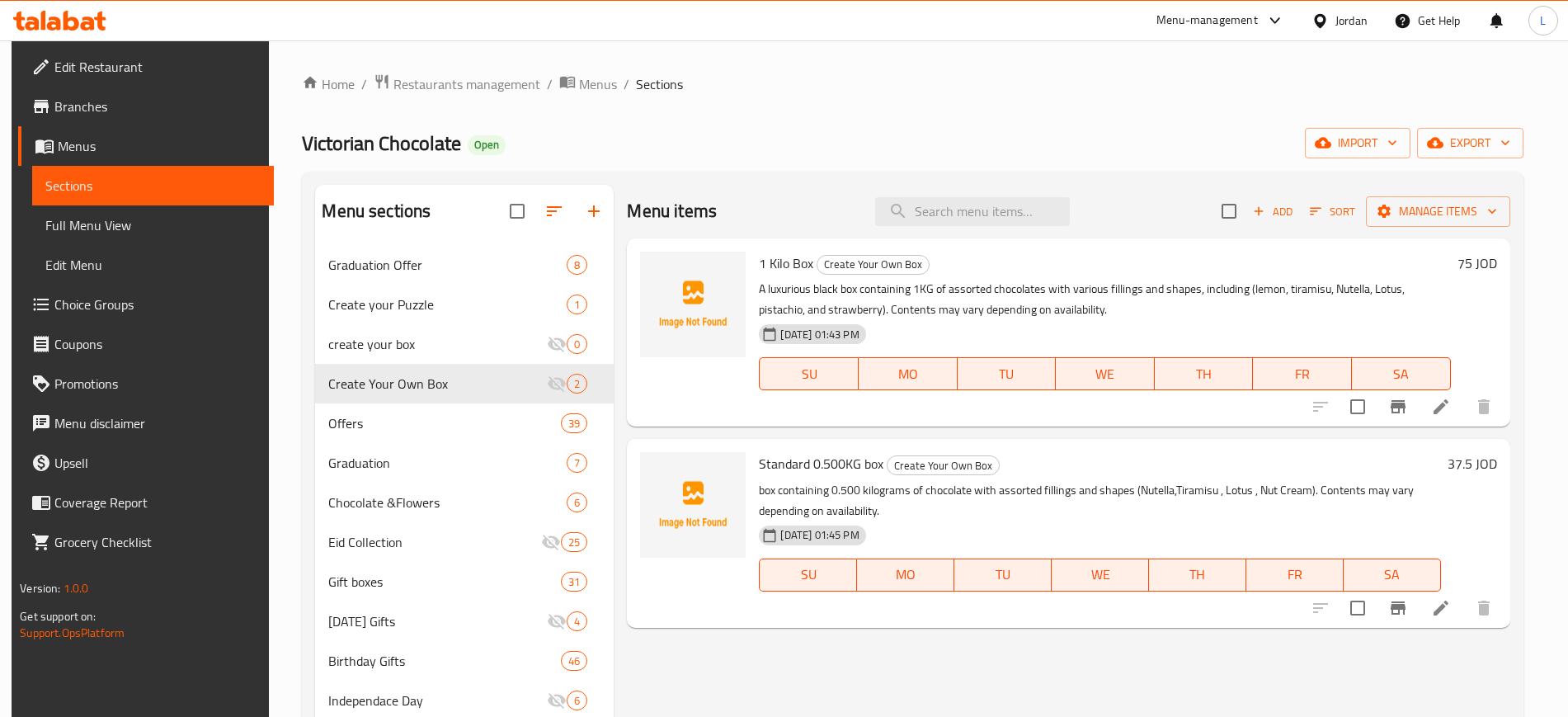
click at [835, 463] on span "Standard 0.500KG box" at bounding box center [821, 463] width 124 height 25
copy h6 "Standard 0.500KG box"
click at [503, 81] on span "Restaurants management" at bounding box center [467, 83] width 147 height 19
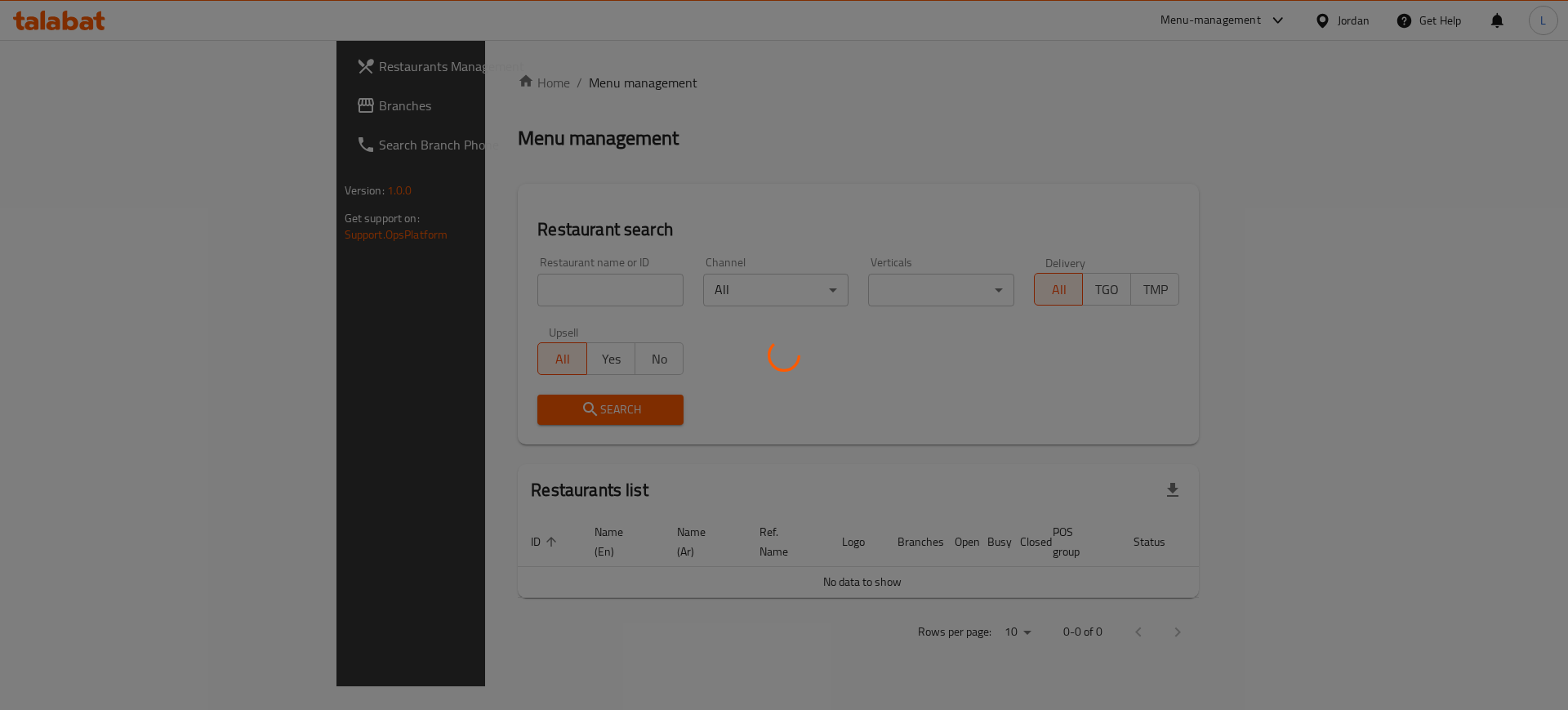
click at [445, 281] on div at bounding box center [784, 355] width 1568 height 710
click at [447, 294] on div at bounding box center [784, 355] width 1568 height 710
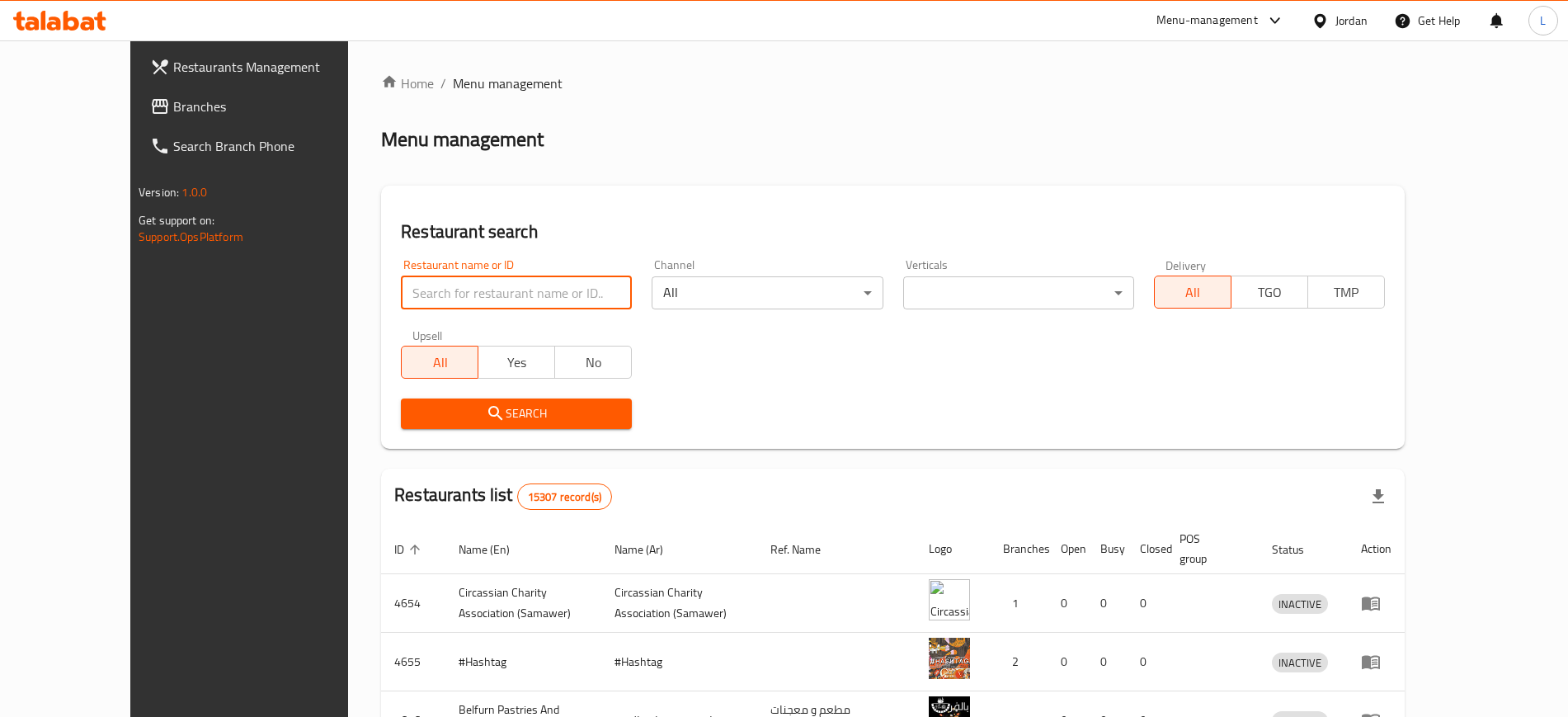
click at [451, 297] on input "search" at bounding box center [516, 293] width 231 height 33
type input "ق"
type input "elite"
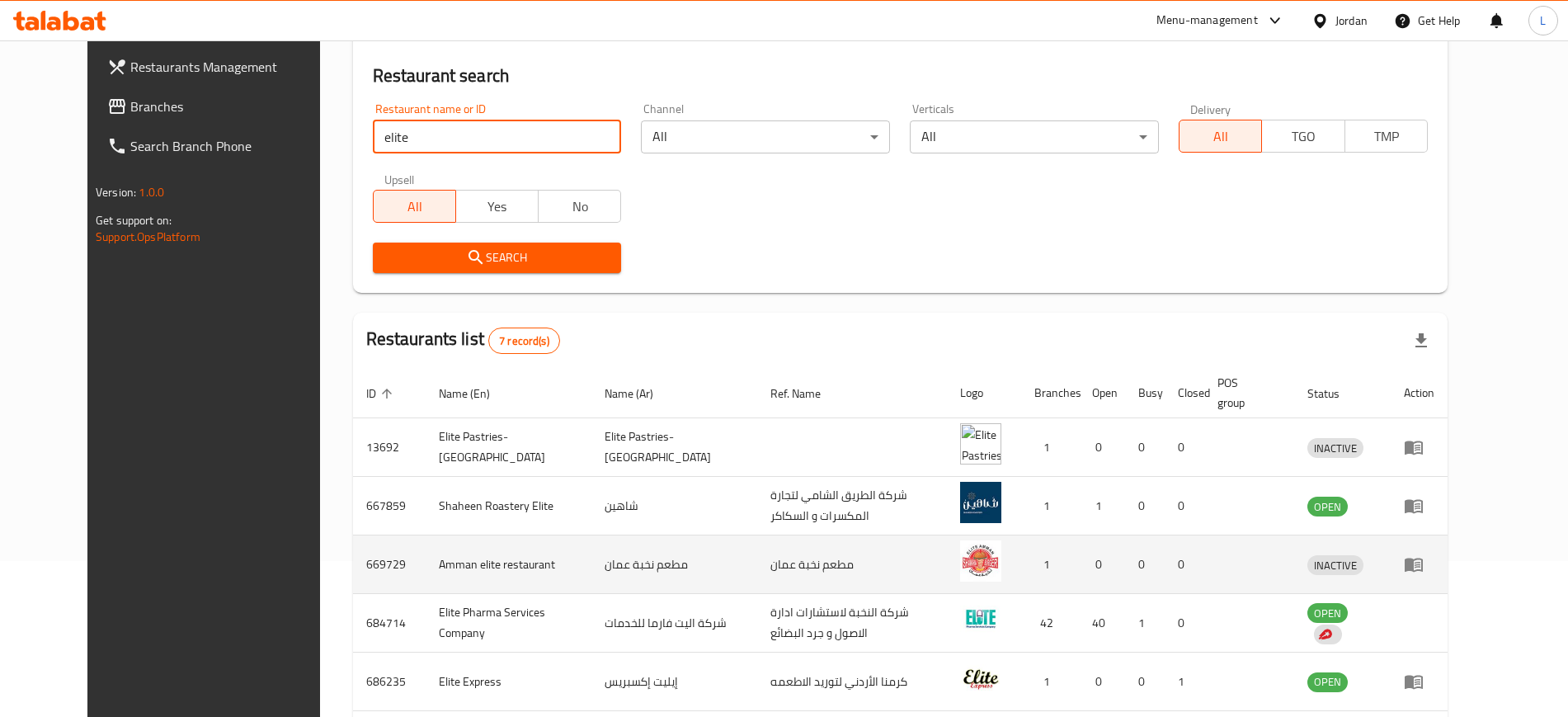
scroll to position [207, 0]
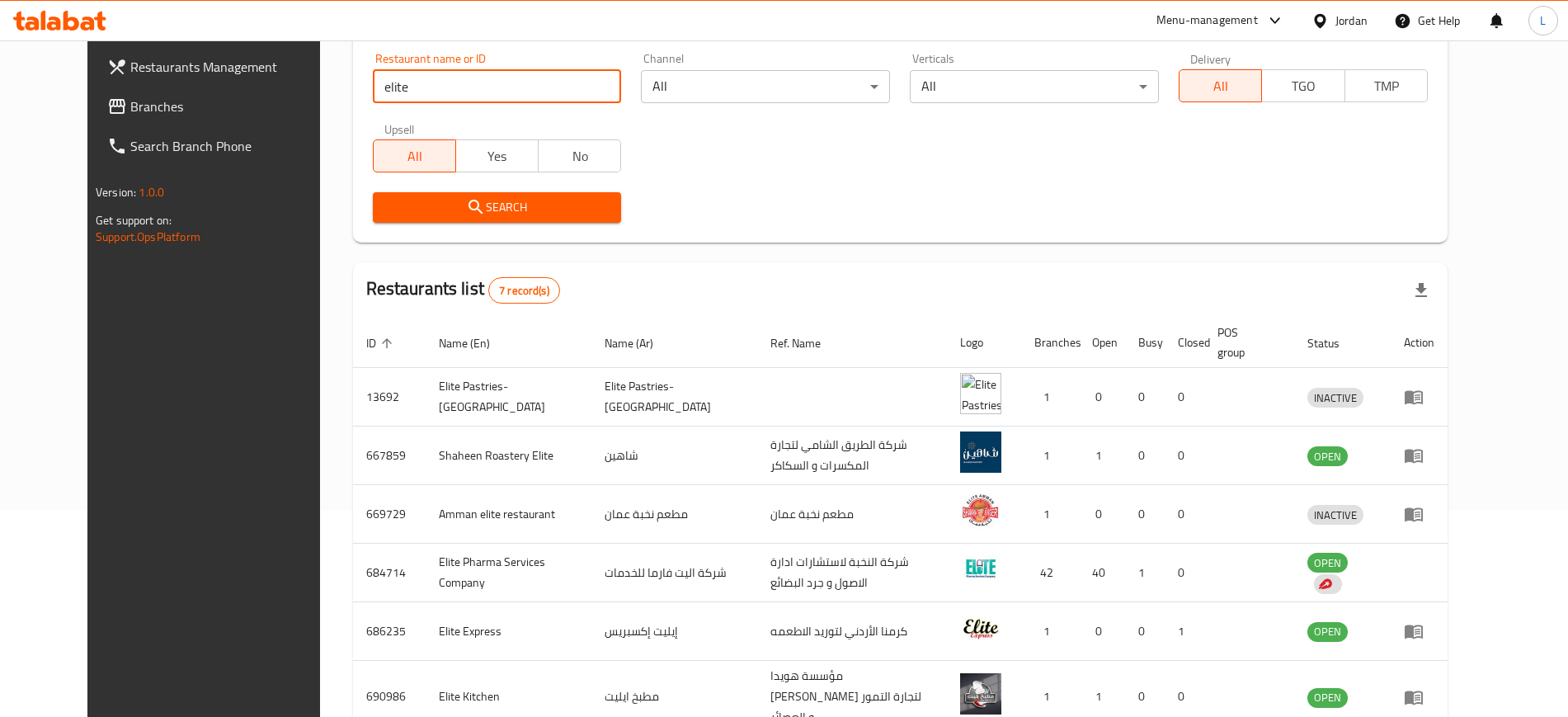
click at [1201, 9] on div "Menu-management" at bounding box center [1220, 20] width 155 height 40
click at [1202, 17] on div "Menu-management" at bounding box center [1208, 20] width 102 height 19
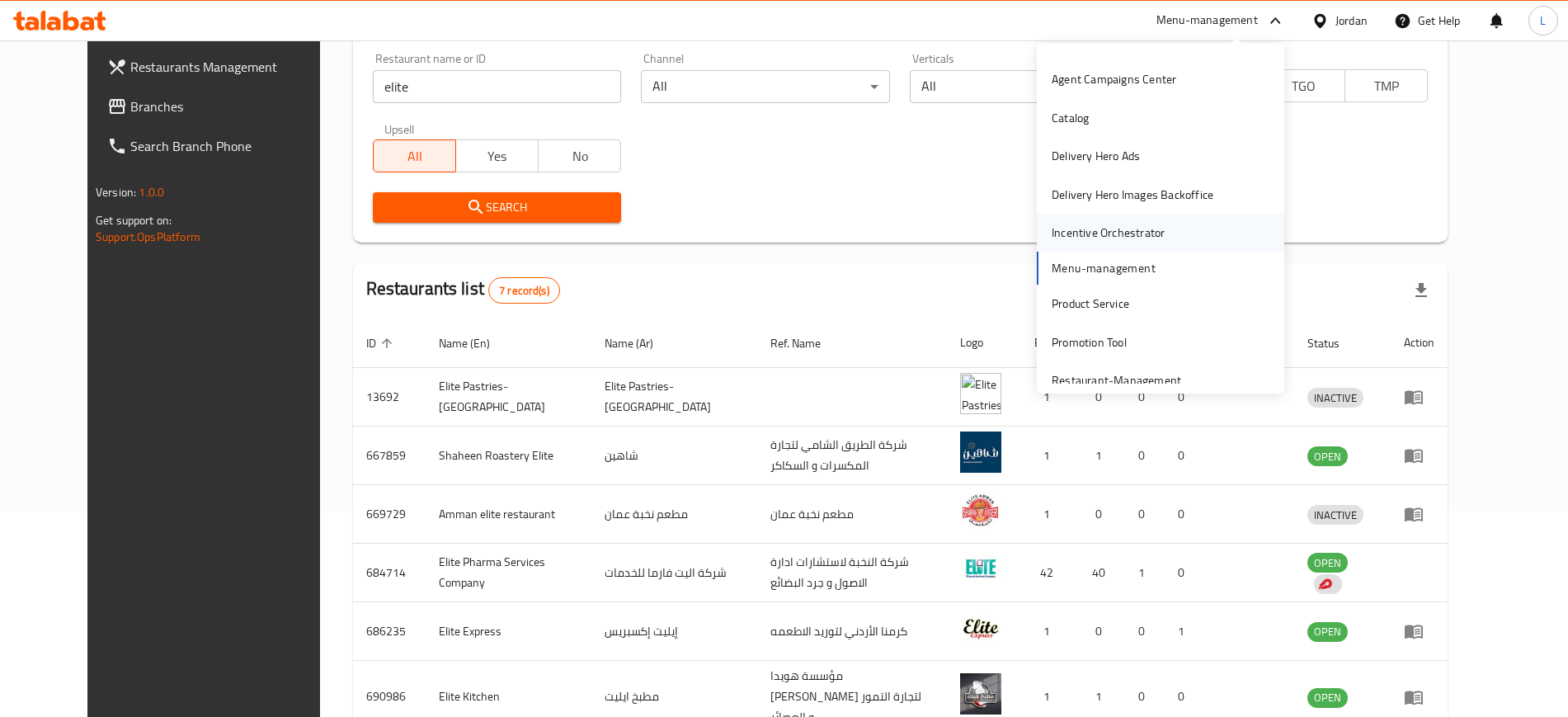
scroll to position [86, 0]
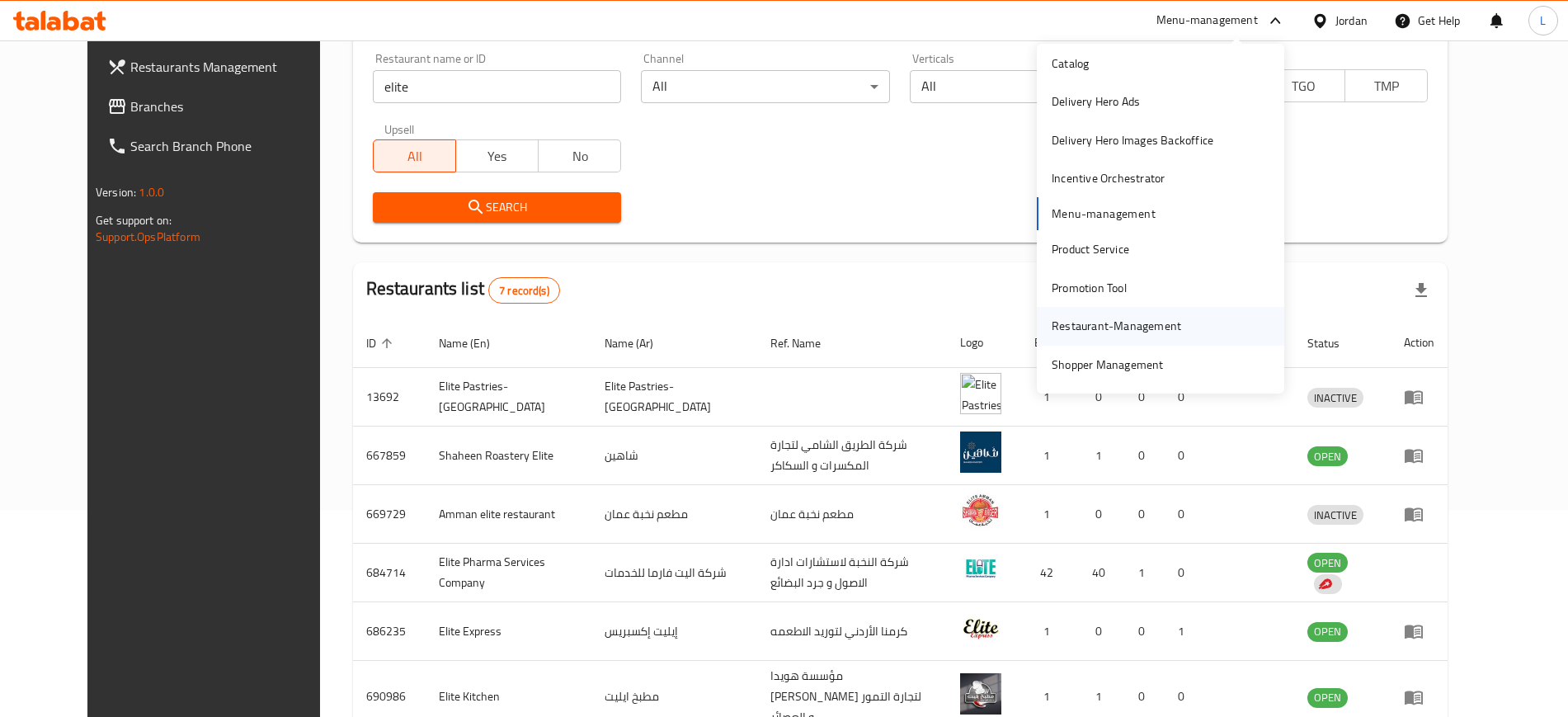
click at [1114, 333] on div "Restaurant-Management" at bounding box center [1116, 326] width 130 height 19
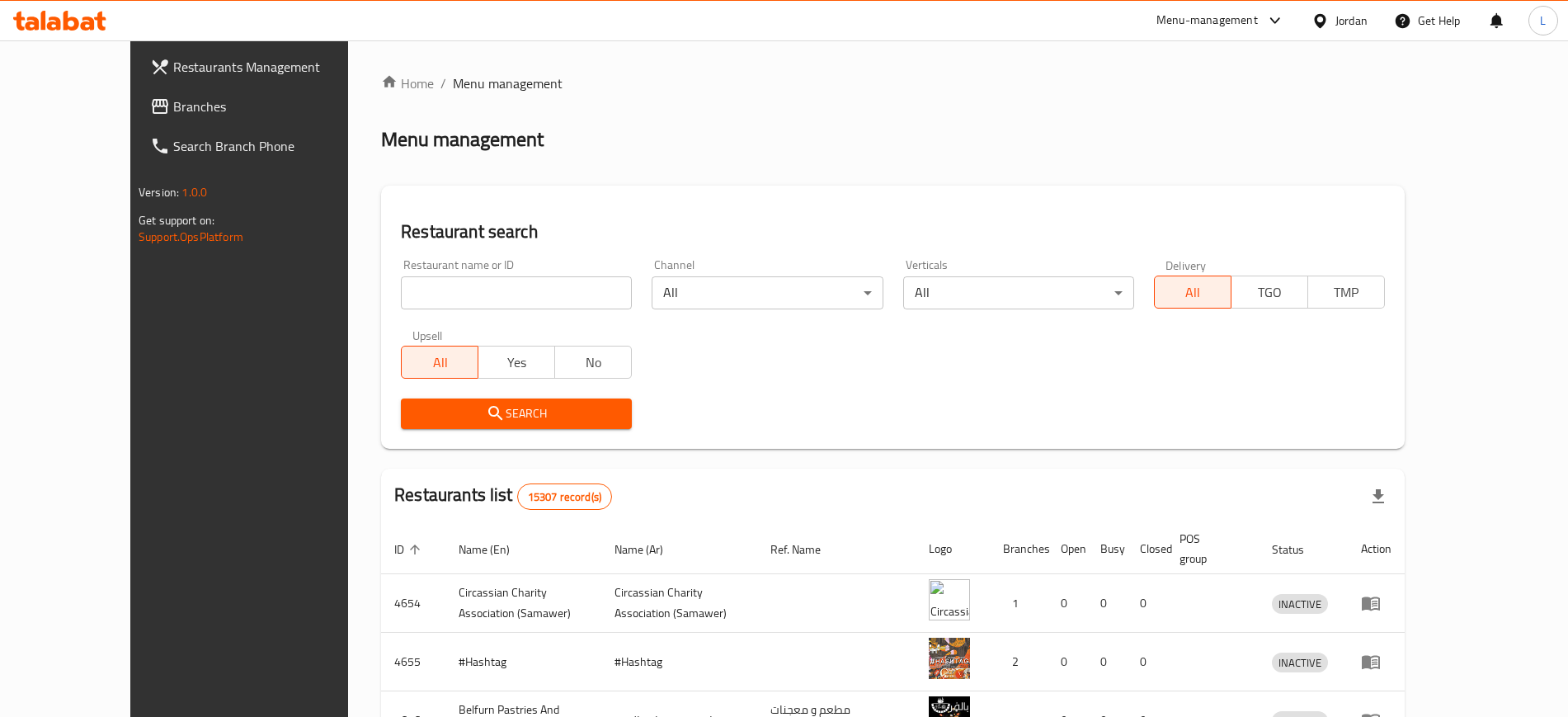
click at [1240, 21] on div at bounding box center [784, 358] width 1568 height 717
click at [1240, 21] on div "Menu-management" at bounding box center [1208, 20] width 102 height 19
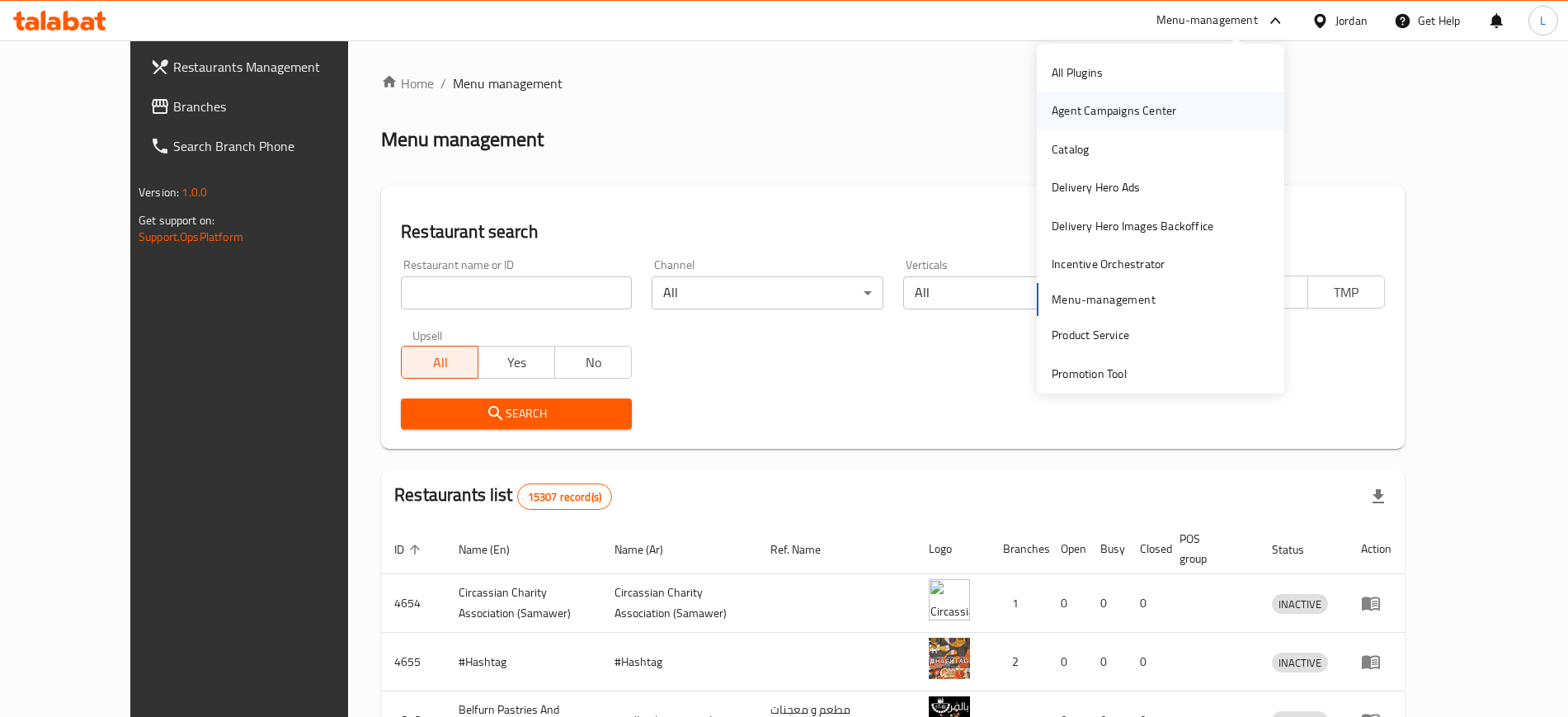
click at [1097, 107] on div "Agent Campaigns Center" at bounding box center [1113, 111] width 124 height 19
